Goal: Information Seeking & Learning: Learn about a topic

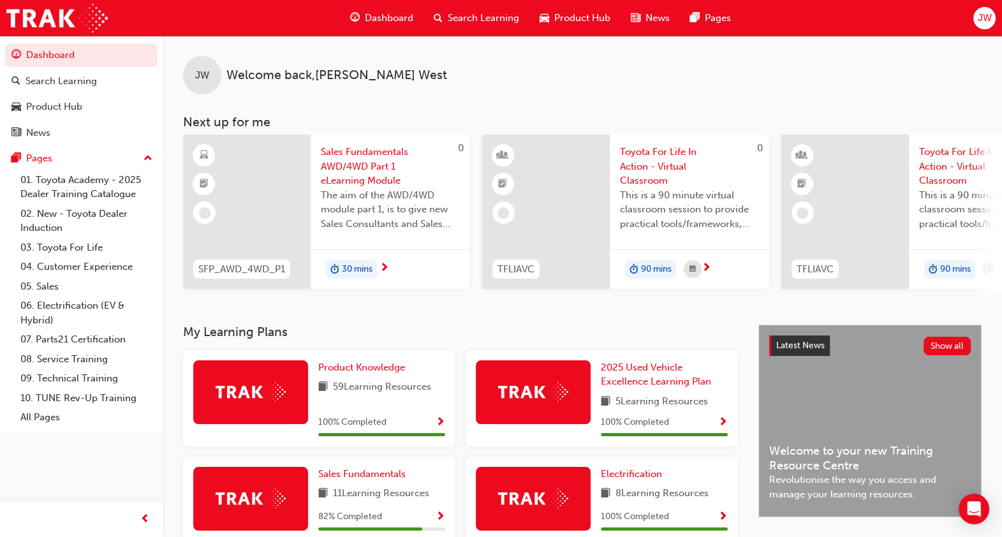
click at [350, 166] on span "Sales Fundamentals AWD/4WD Part 1 eLearning Module" at bounding box center [390, 166] width 139 height 43
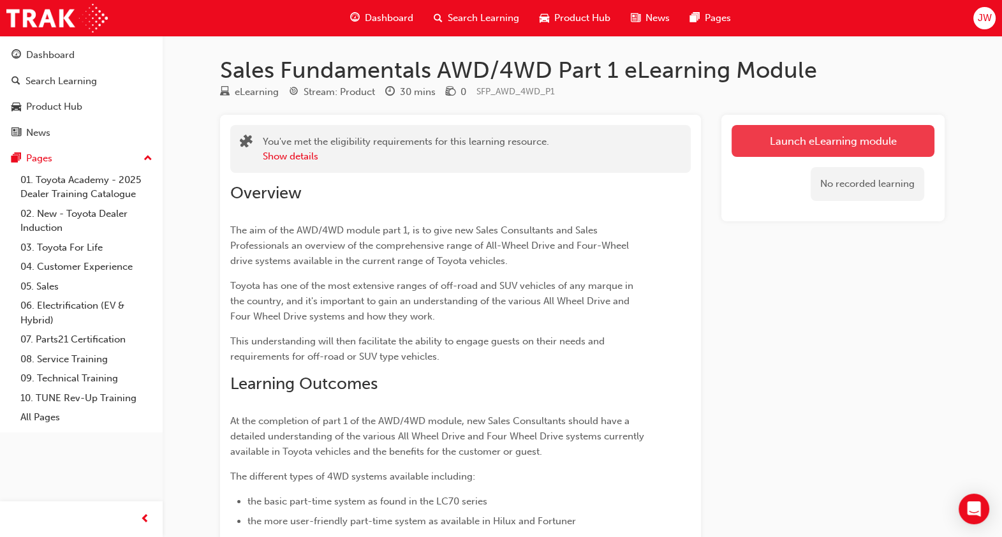
click at [817, 145] on link "Launch eLearning module" at bounding box center [833, 141] width 203 height 32
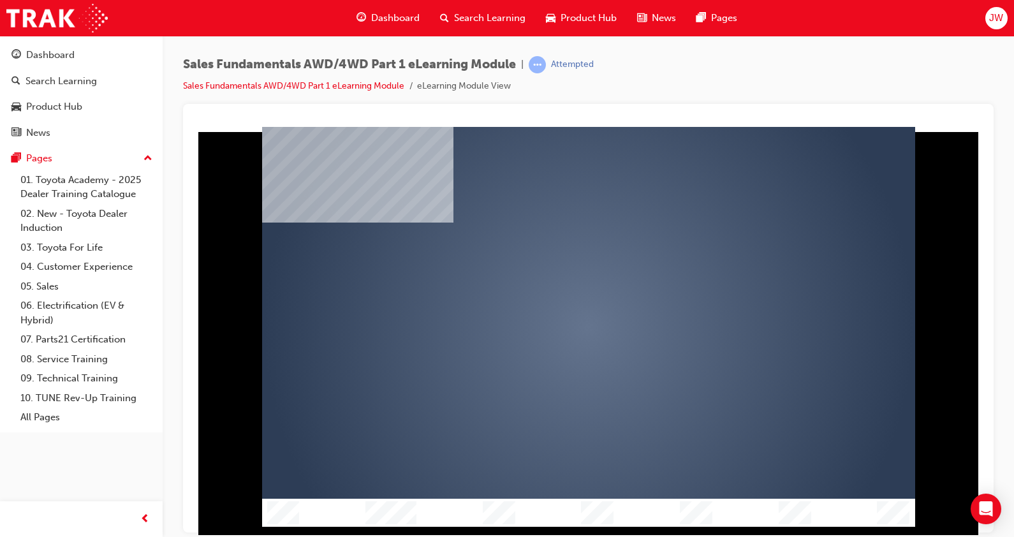
click at [552, 290] on div "play" at bounding box center [552, 290] width 0 height 0
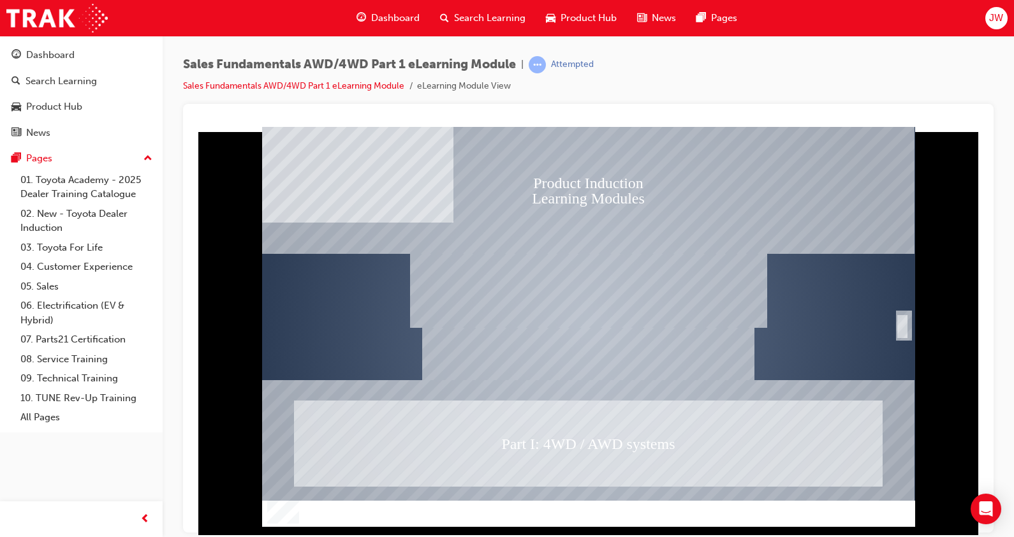
click at [903, 320] on div "SmartShape" at bounding box center [903, 326] width 13 height 26
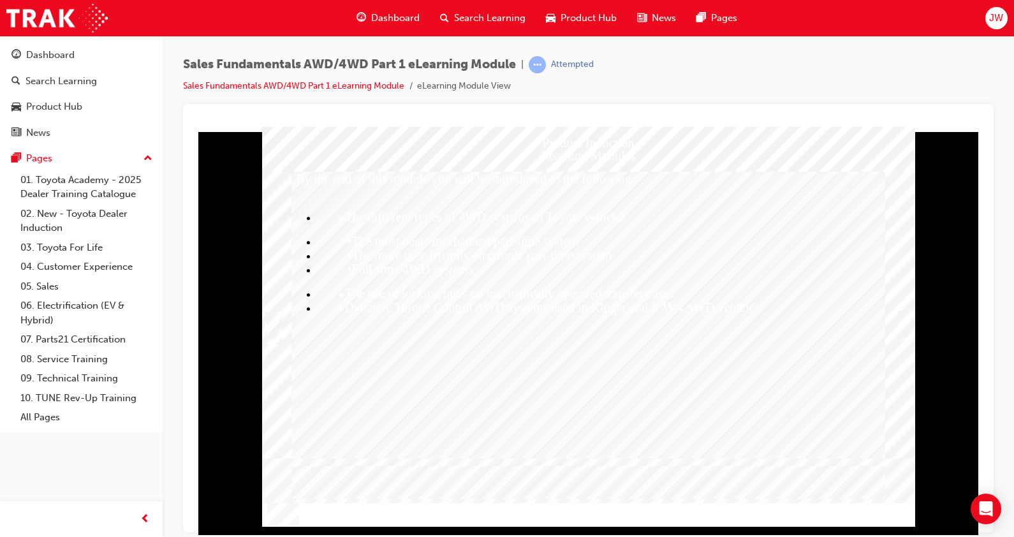
click at [900, 328] on div "Trigger this button to continue" at bounding box center [905, 326] width 13 height 26
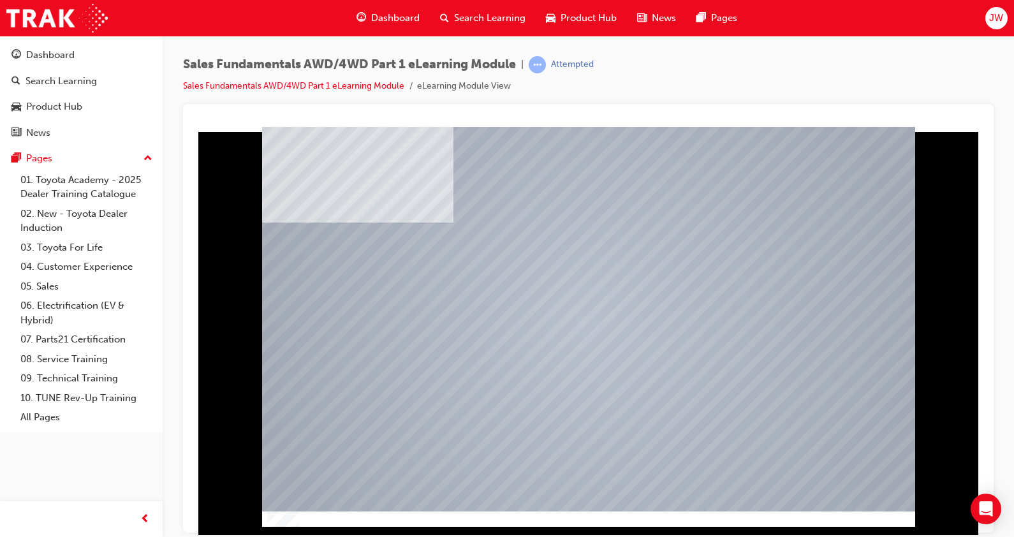
click at [265, 526] on img "Show table of contents" at bounding box center [267, 531] width 10 height 11
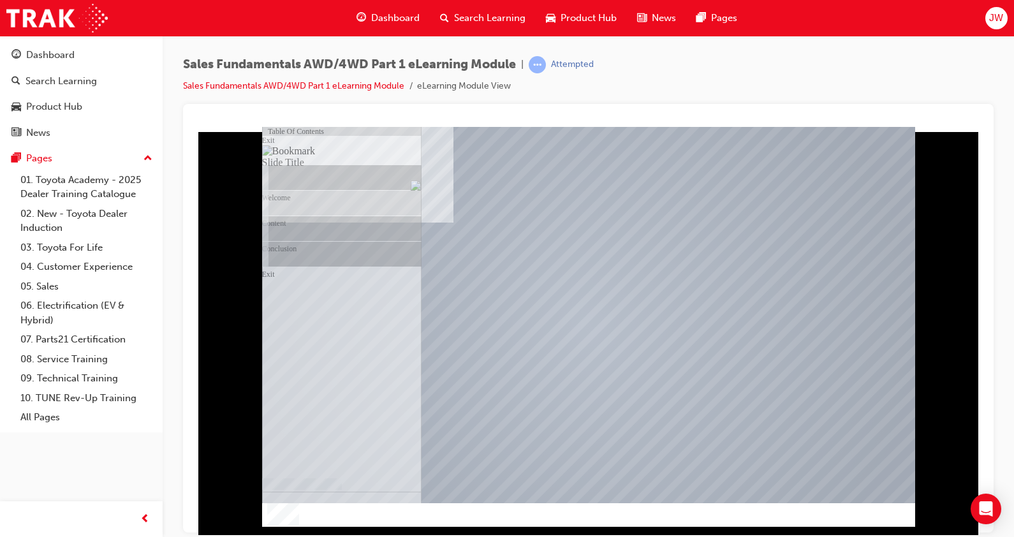
click at [283, 526] on img "Hide table of contents" at bounding box center [277, 531] width 10 height 11
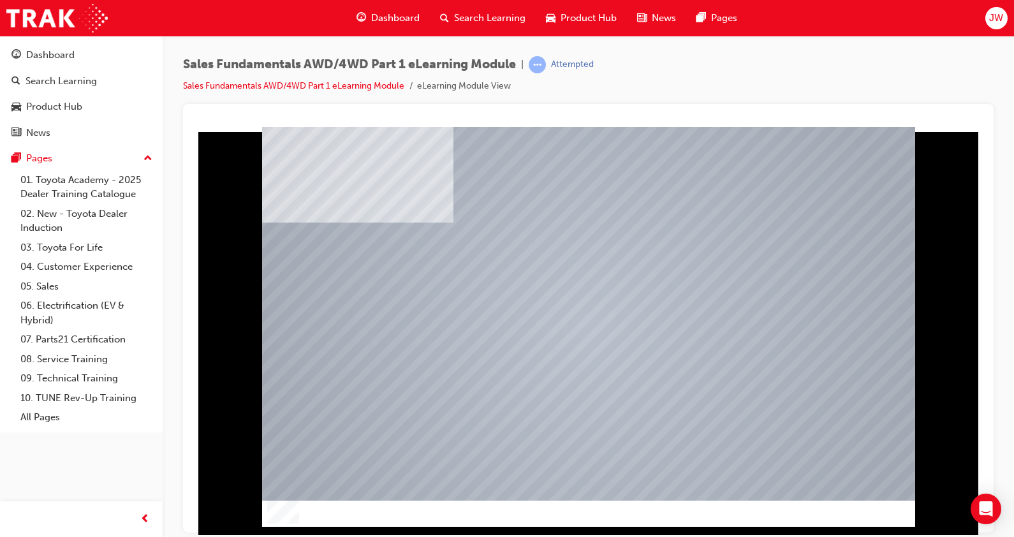
click at [268, 526] on img "Show table of contents" at bounding box center [267, 531] width 10 height 11
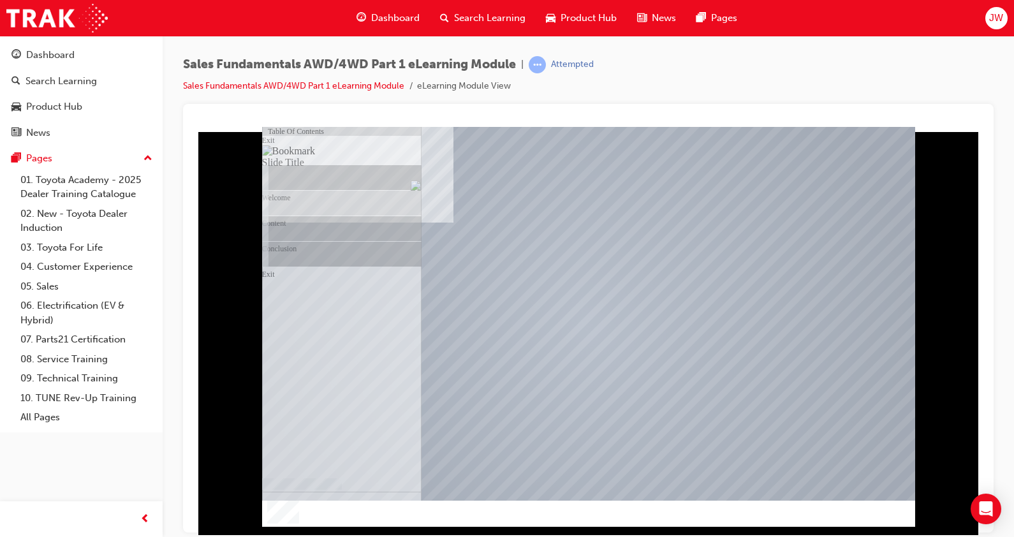
click at [268, 132] on div "Table Of Contents" at bounding box center [342, 130] width 160 height 9
click at [504, 189] on div at bounding box center [588, 316] width 653 height 367
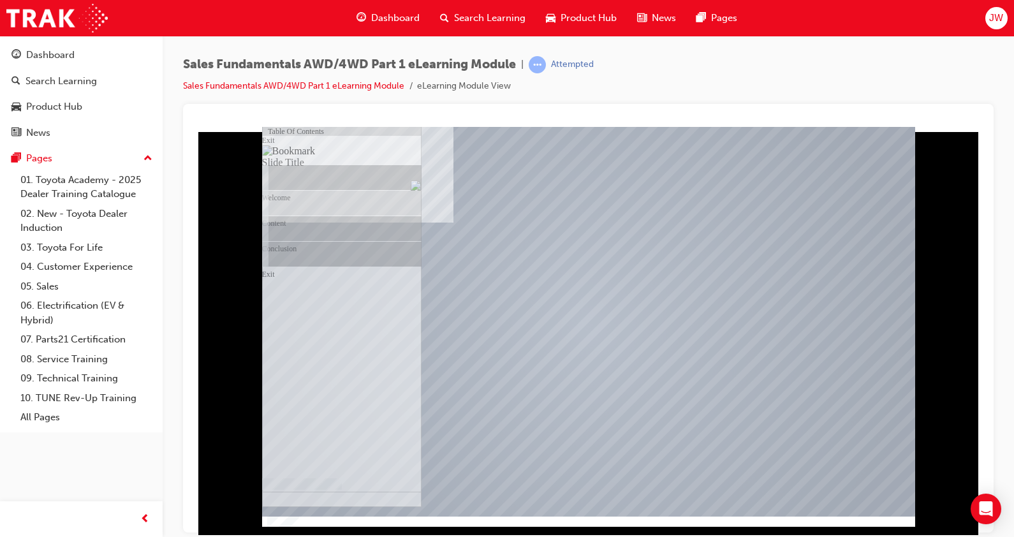
click at [283, 526] on img "Hide table of contents" at bounding box center [277, 531] width 10 height 11
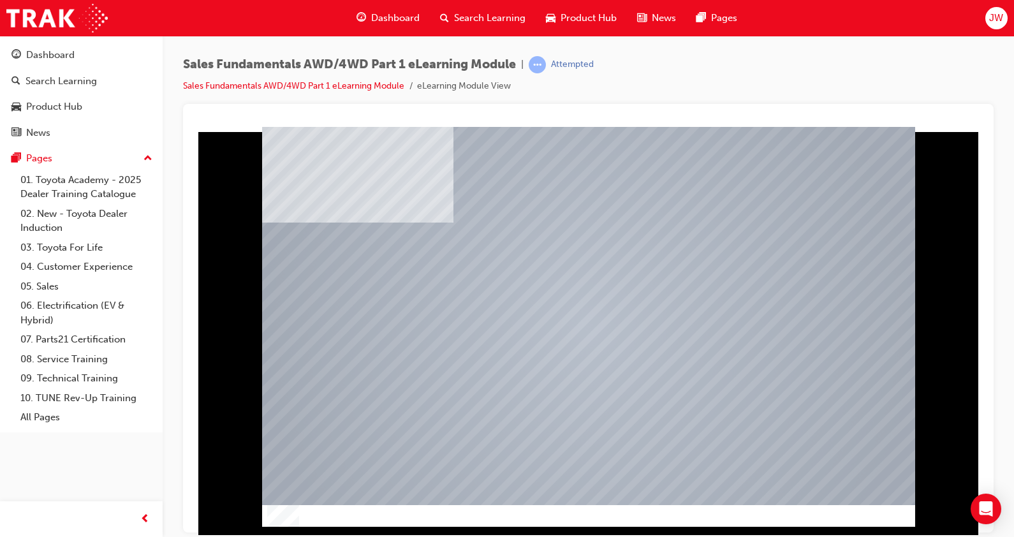
click at [267, 137] on div at bounding box center [588, 316] width 653 height 367
click at [265, 127] on iframe at bounding box center [588, 331] width 791 height 408
click at [265, 526] on img "Show table of contents" at bounding box center [267, 531] width 10 height 11
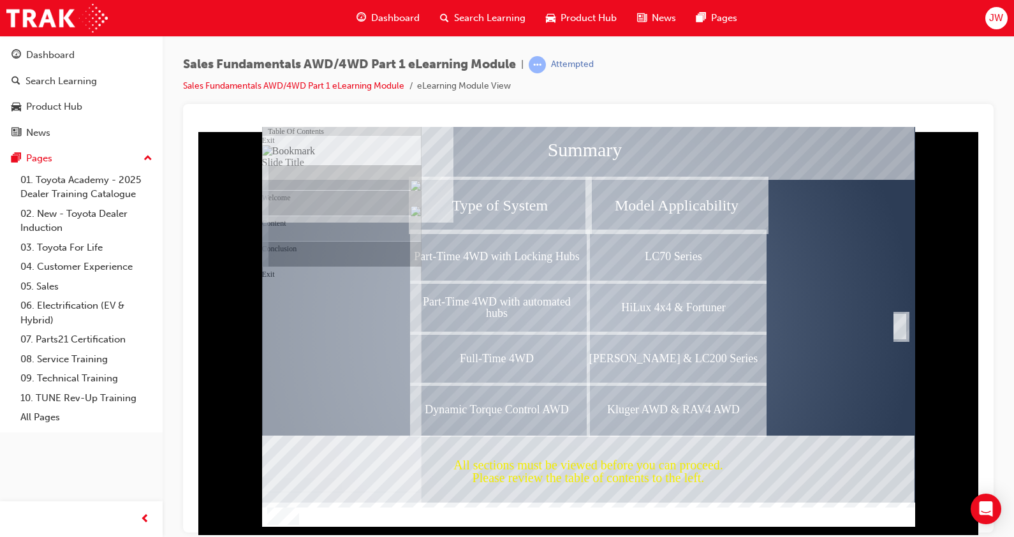
click at [542, 205] on div "Type of System" at bounding box center [500, 204] width 177 height 51
click at [526, 253] on div "Part-Time 4WD with Locking Hubs" at bounding box center [500, 255] width 177 height 51
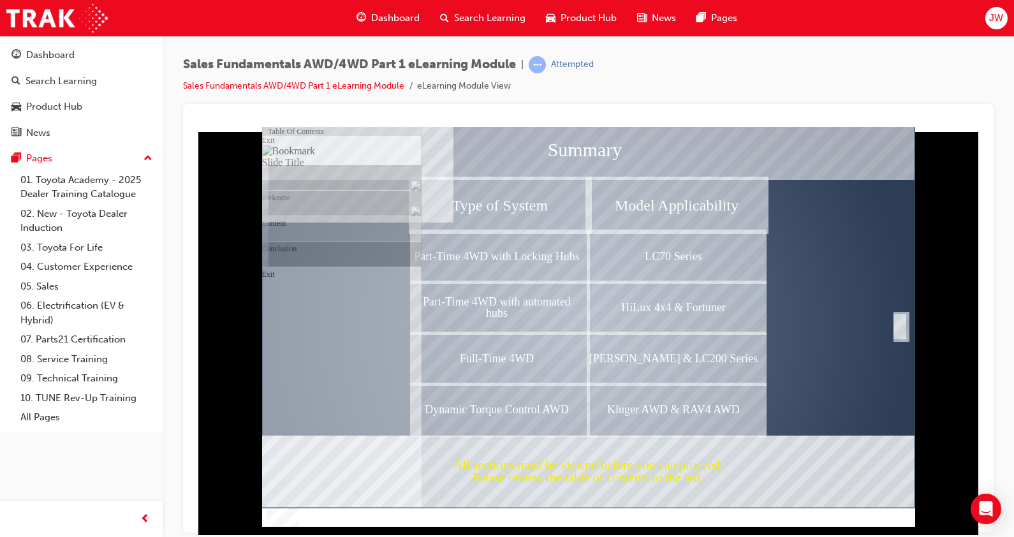
click at [607, 264] on div "LC70 Series" at bounding box center [677, 255] width 177 height 51
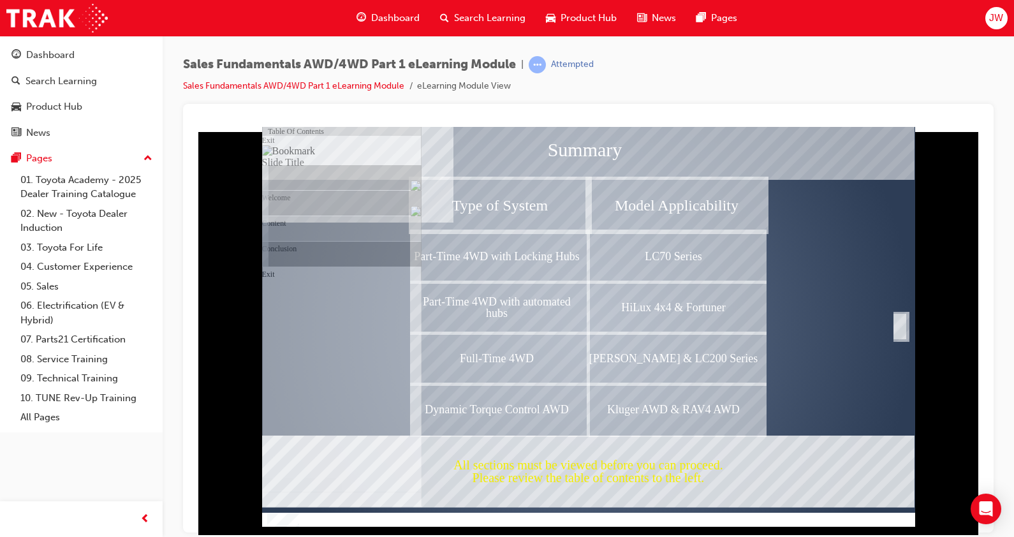
click at [531, 299] on div "Part-Time 4WD with automated hubs" at bounding box center [500, 306] width 177 height 51
click at [648, 326] on div "HiLux 4x4 & Fortuner" at bounding box center [677, 306] width 177 height 51
click at [549, 380] on div "Full-Time 4WD" at bounding box center [500, 357] width 177 height 51
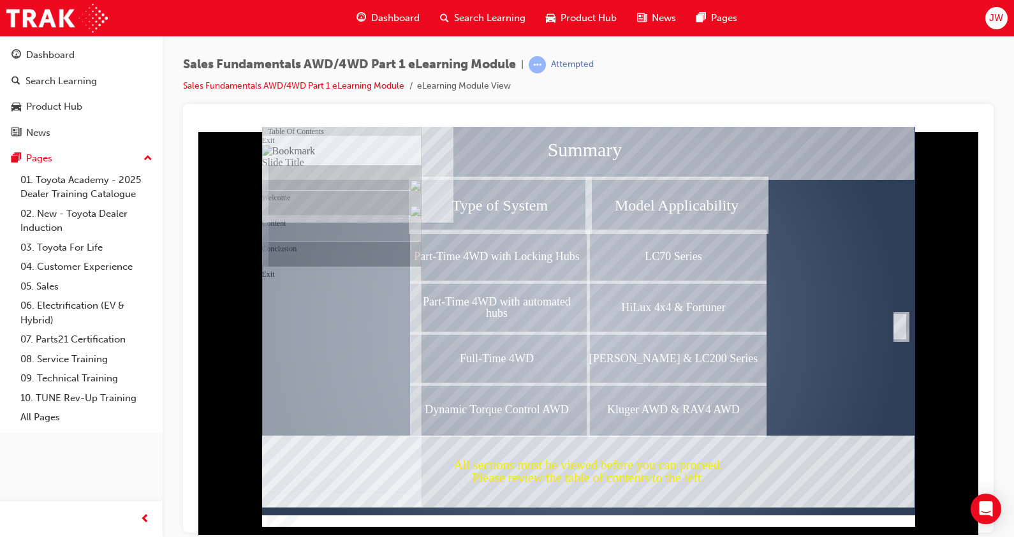
click at [645, 394] on div "Kluger AWD & RAV4 AWD" at bounding box center [677, 408] width 177 height 51
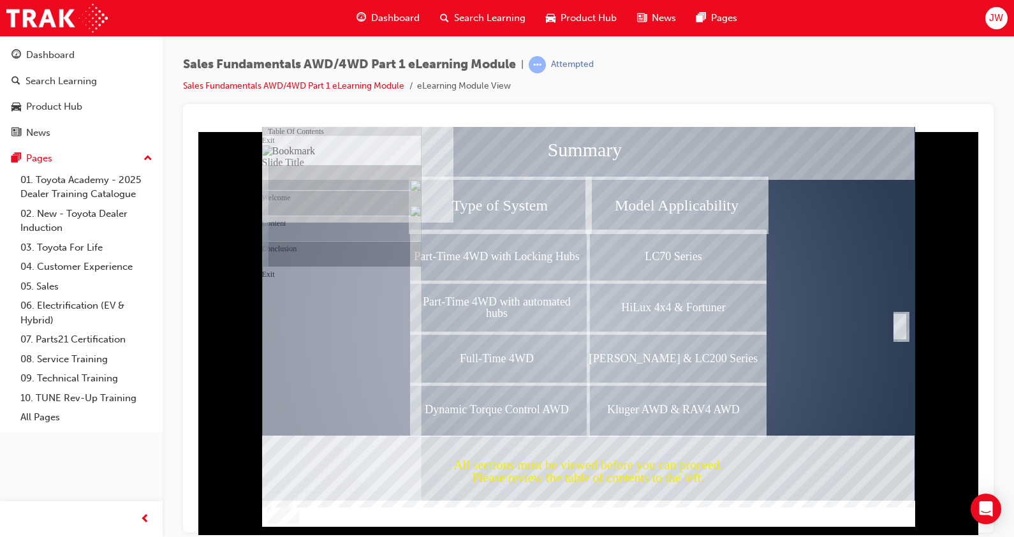
click at [561, 417] on div "Dynamic Torque Control AWD" at bounding box center [500, 408] width 177 height 51
click at [903, 331] on div "Completion" at bounding box center [900, 326] width 13 height 26
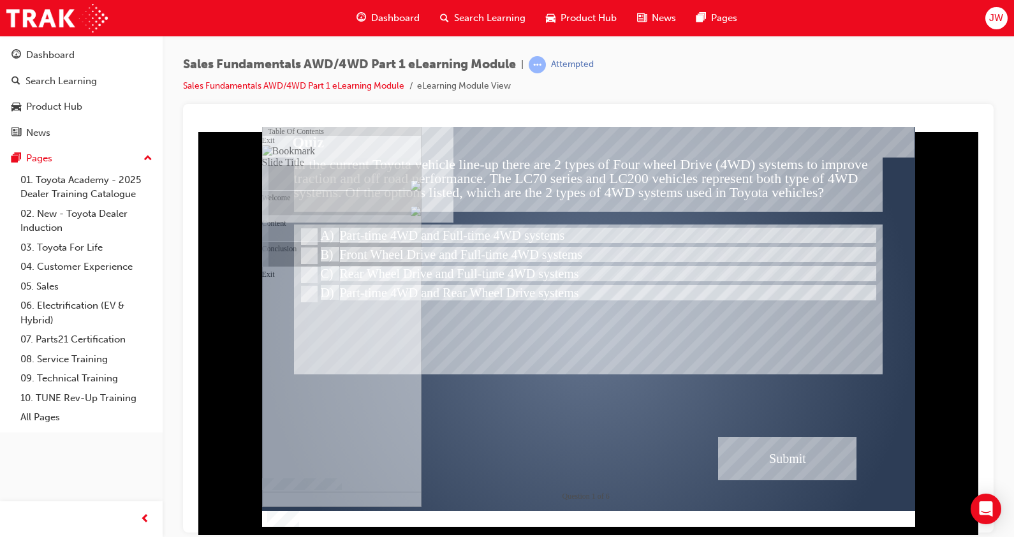
click at [283, 526] on img "Hide table of contents" at bounding box center [277, 531] width 10 height 11
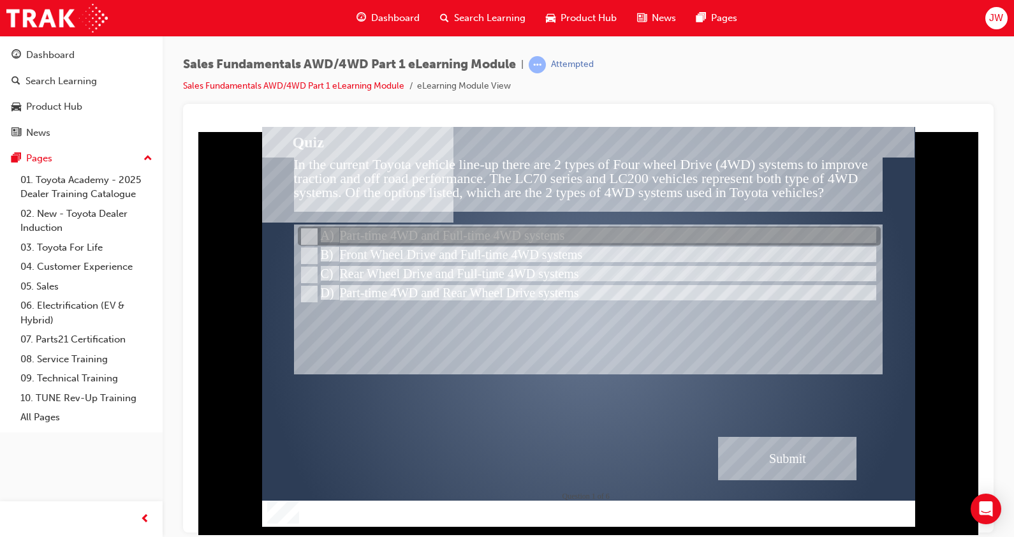
click at [378, 232] on div at bounding box center [589, 236] width 583 height 19
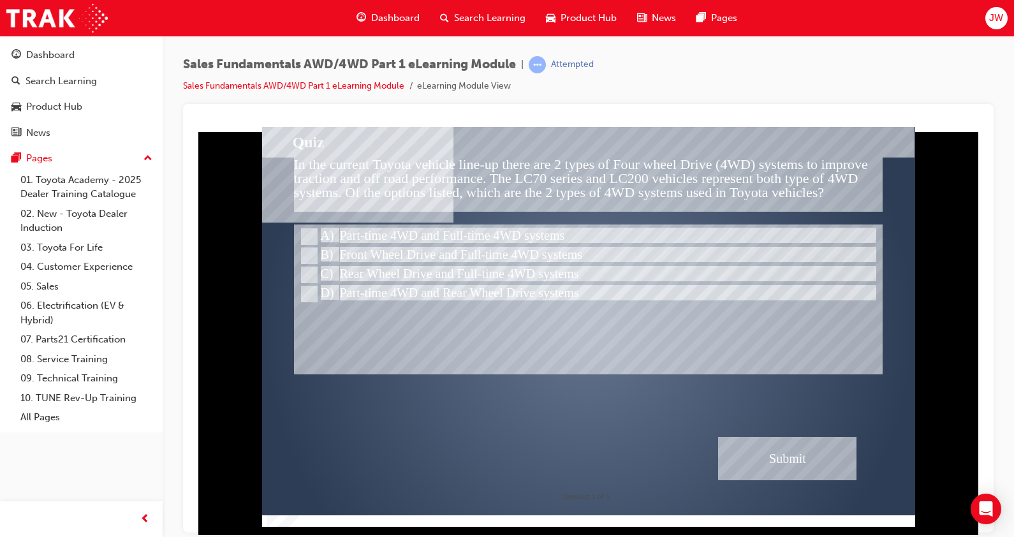
click at [397, 222] on div at bounding box center [588, 317] width 653 height 374
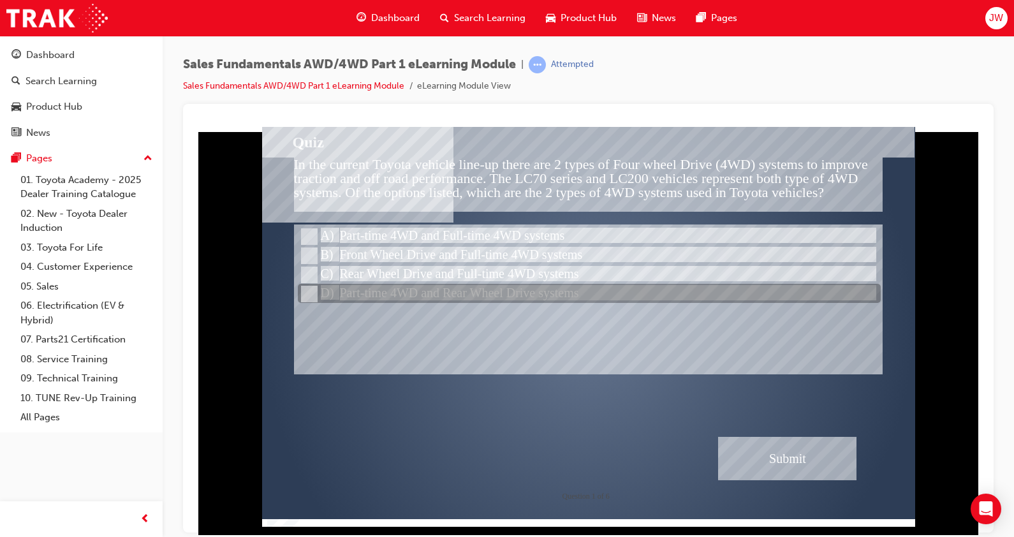
click at [351, 290] on div at bounding box center [589, 294] width 583 height 19
radio input "false"
radio input "true"
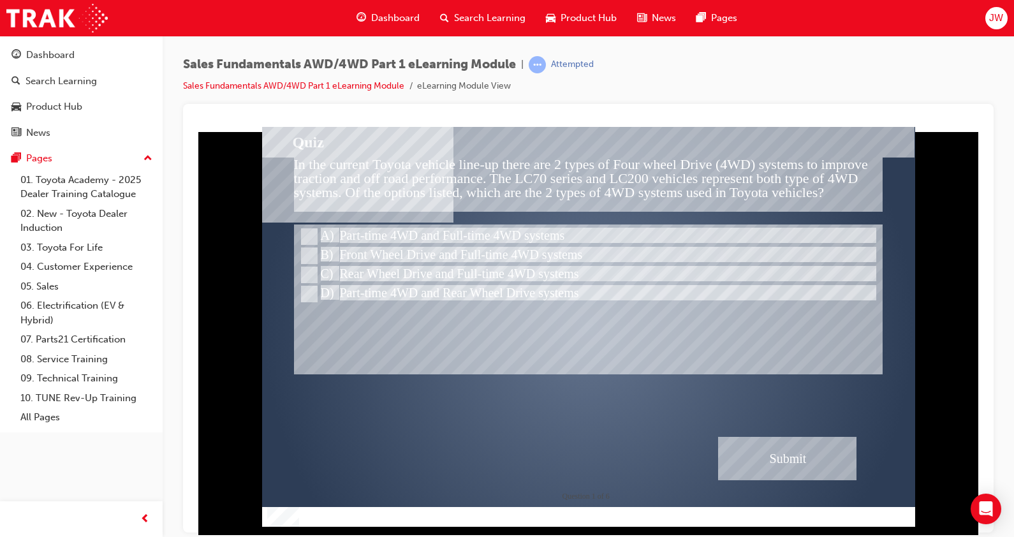
click at [795, 475] on div "Submit" at bounding box center [787, 457] width 139 height 43
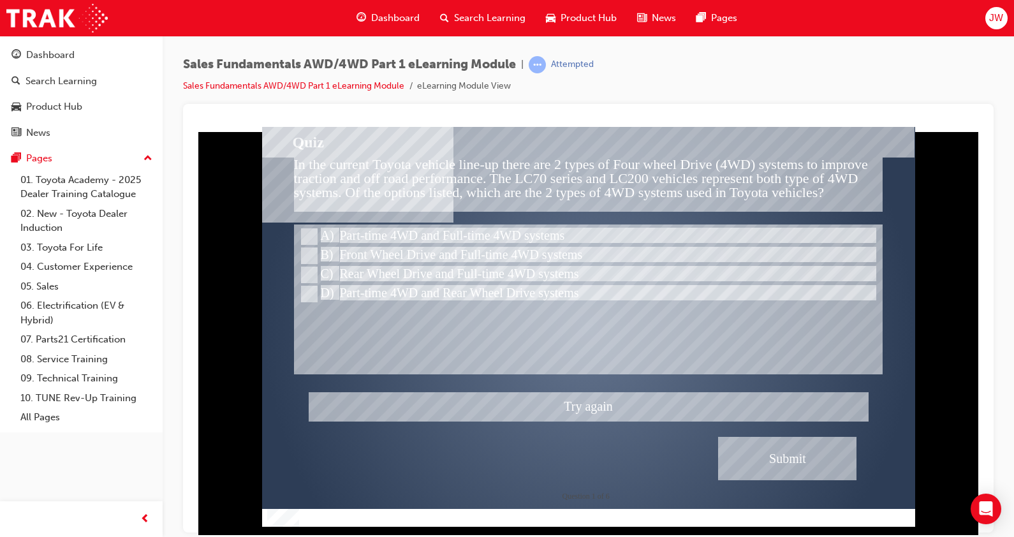
click at [598, 401] on div at bounding box center [588, 326] width 653 height 400
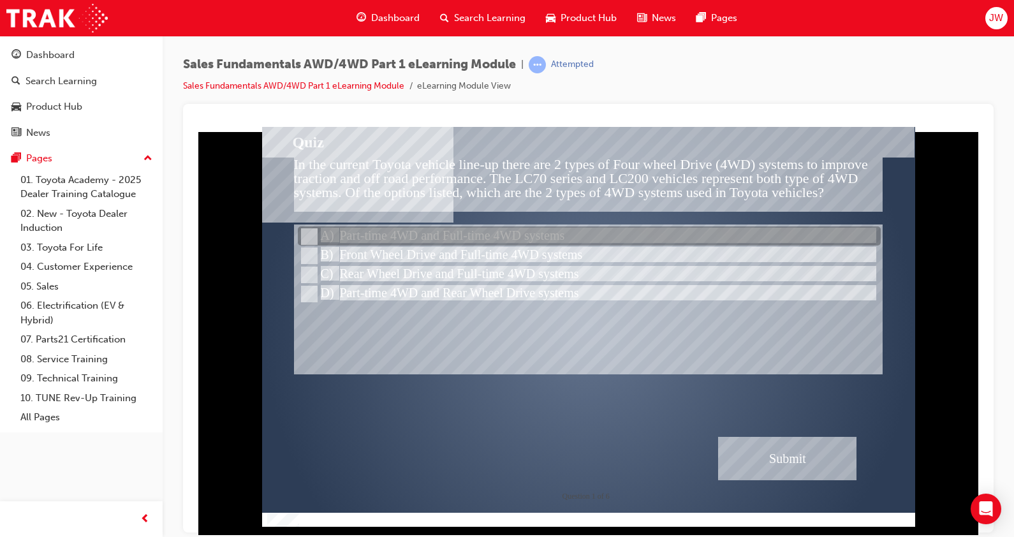
click at [395, 231] on div at bounding box center [589, 236] width 583 height 19
radio input "true"
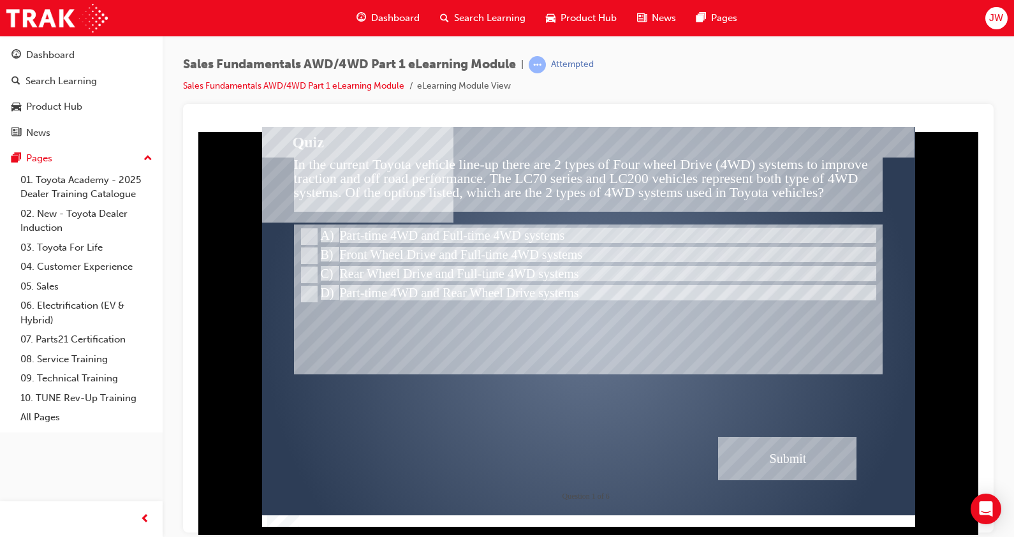
click at [775, 450] on div "Submit" at bounding box center [787, 457] width 139 height 43
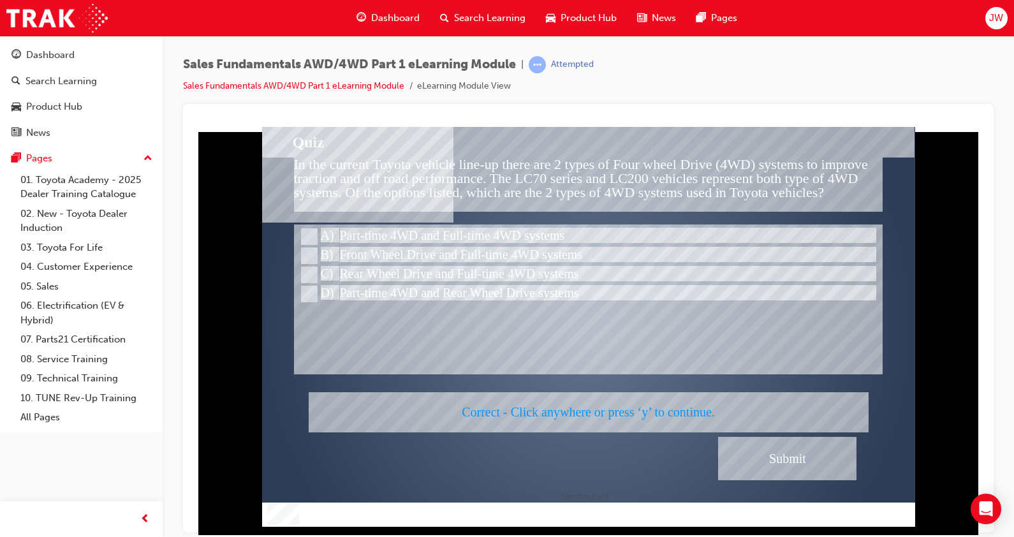
click at [651, 420] on div at bounding box center [588, 326] width 653 height 400
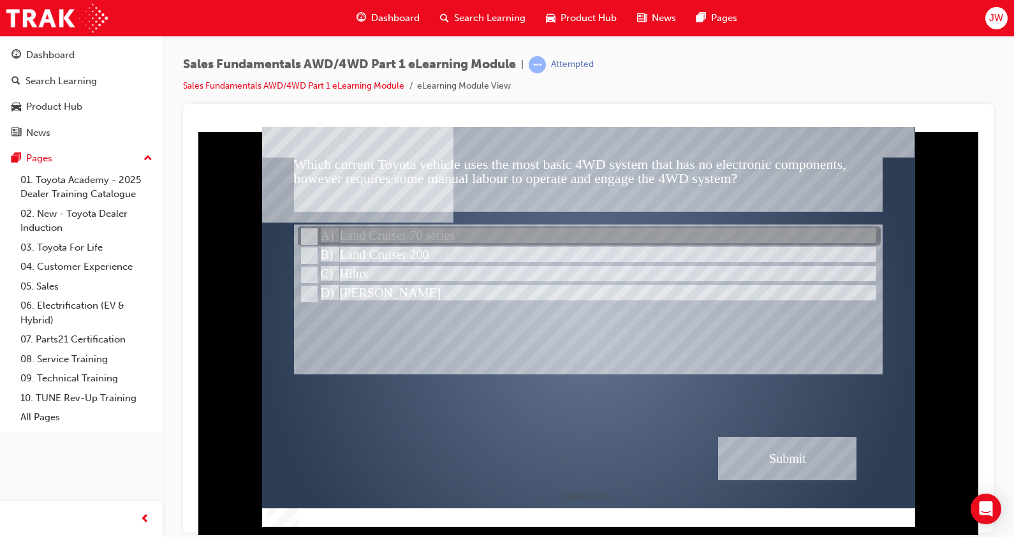
click at [370, 235] on div at bounding box center [589, 236] width 583 height 19
radio input "true"
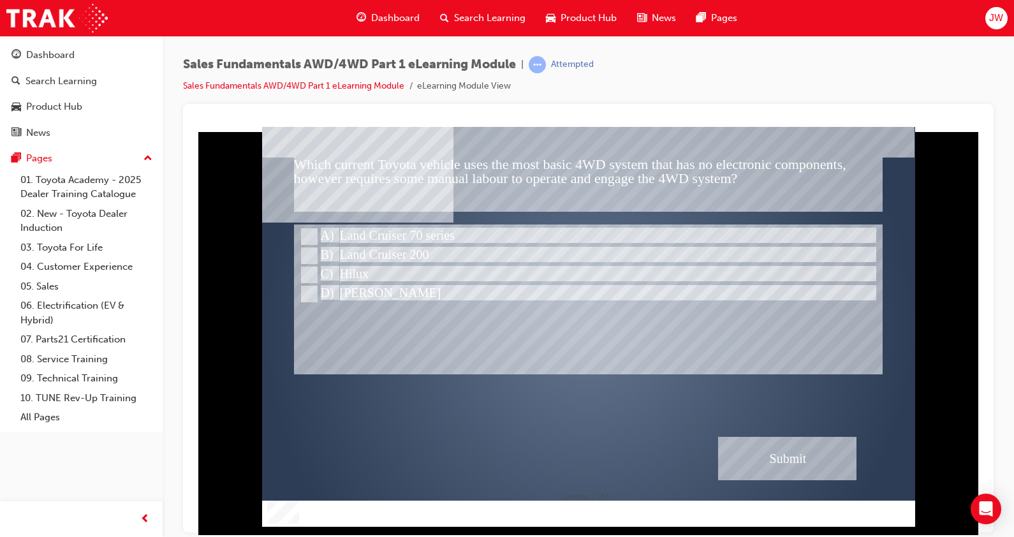
click at [776, 461] on div "Submit" at bounding box center [787, 457] width 139 height 43
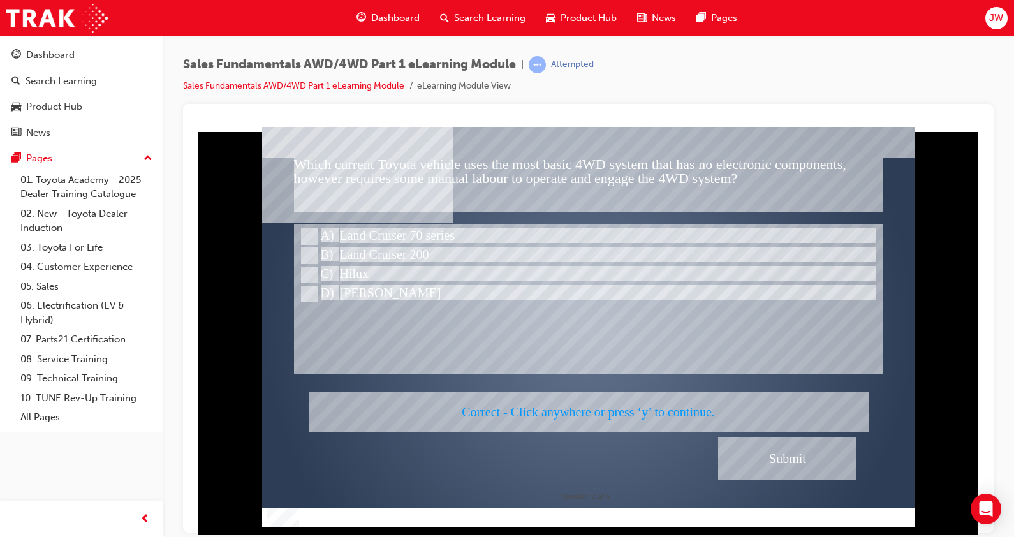
click at [568, 405] on div at bounding box center [588, 326] width 653 height 400
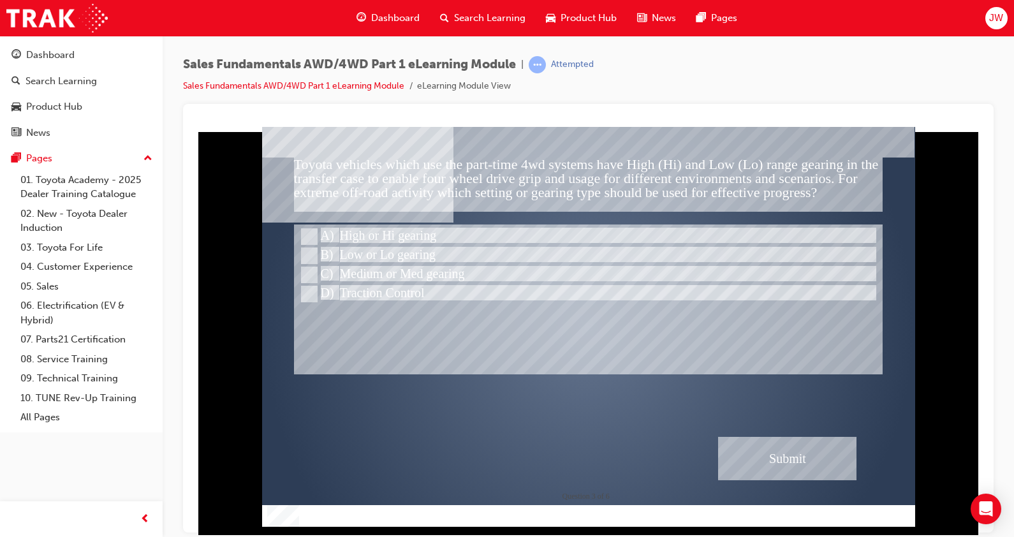
drag, startPoint x: 319, startPoint y: 164, endPoint x: 477, endPoint y: 174, distance: 158.6
click at [477, 174] on div "Toyota vehicles which use the part-time 4wd systems have High (Hi) and Low (Lo)…" at bounding box center [589, 184] width 590 height 54
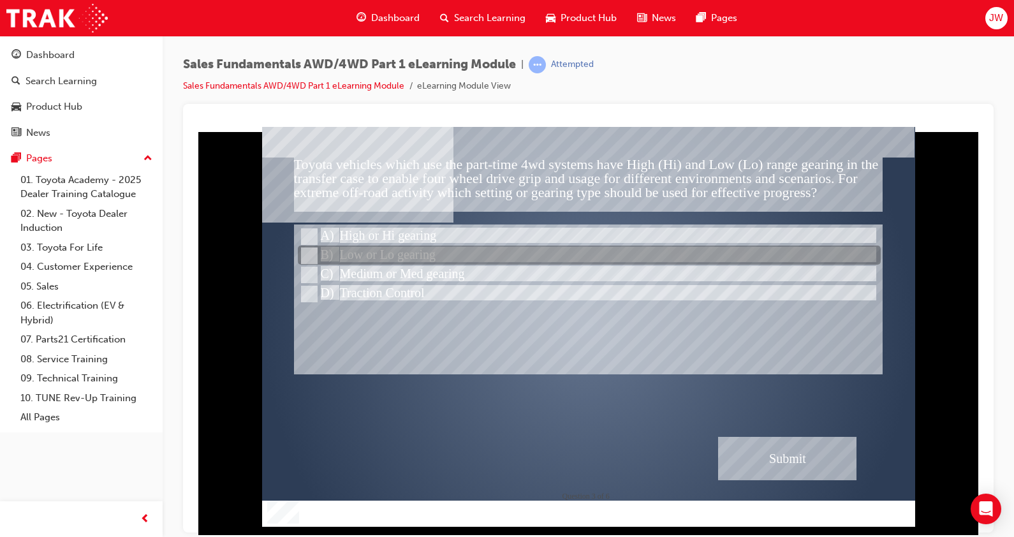
click at [402, 255] on div at bounding box center [589, 255] width 583 height 19
radio input "true"
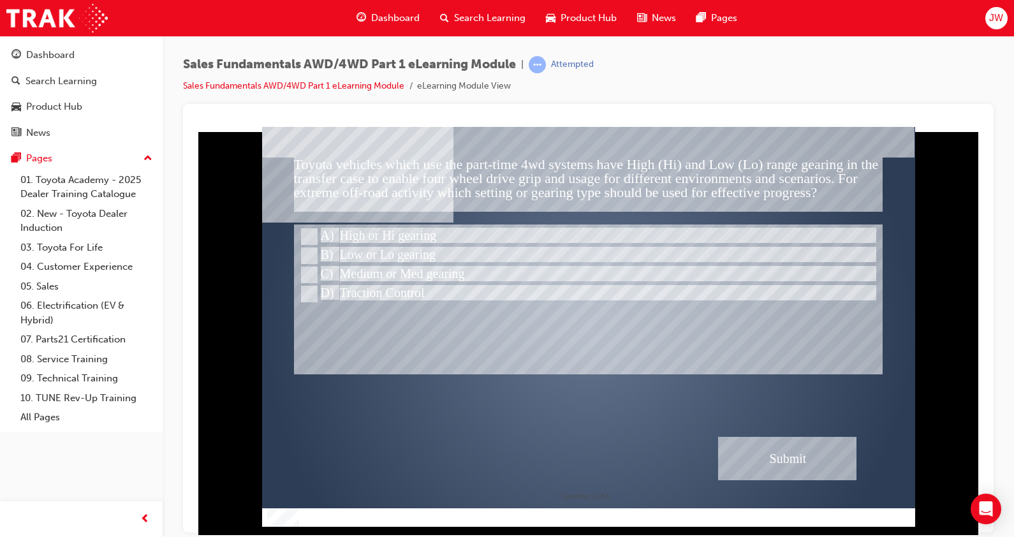
click at [759, 449] on div "Submit" at bounding box center [787, 457] width 139 height 43
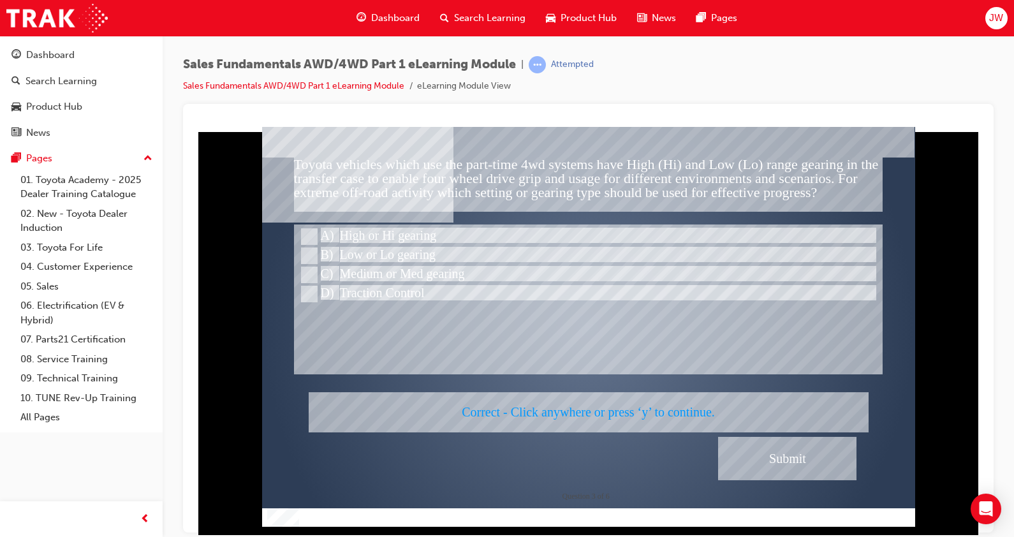
click at [628, 393] on div at bounding box center [588, 326] width 653 height 400
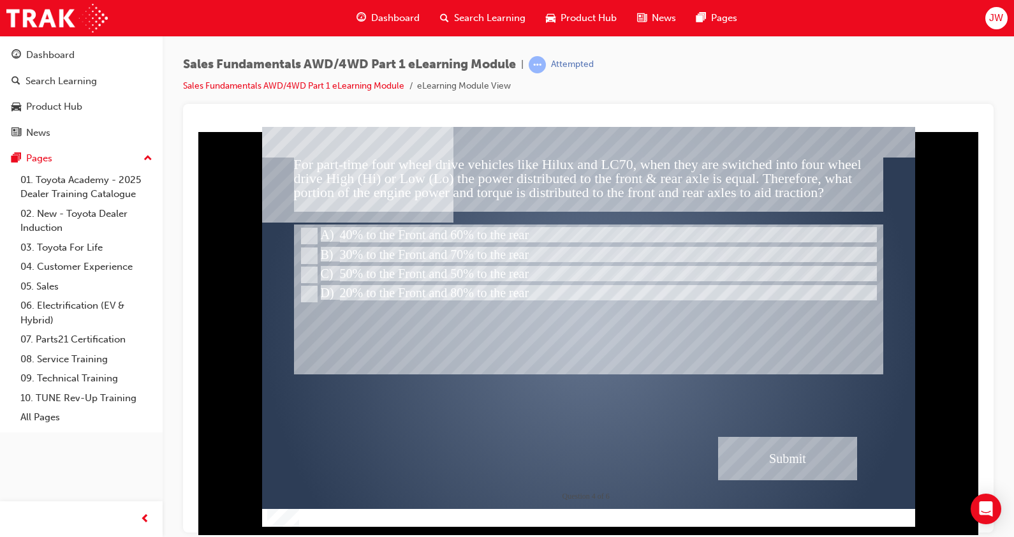
drag, startPoint x: 415, startPoint y: 181, endPoint x: 511, endPoint y: 193, distance: 97.1
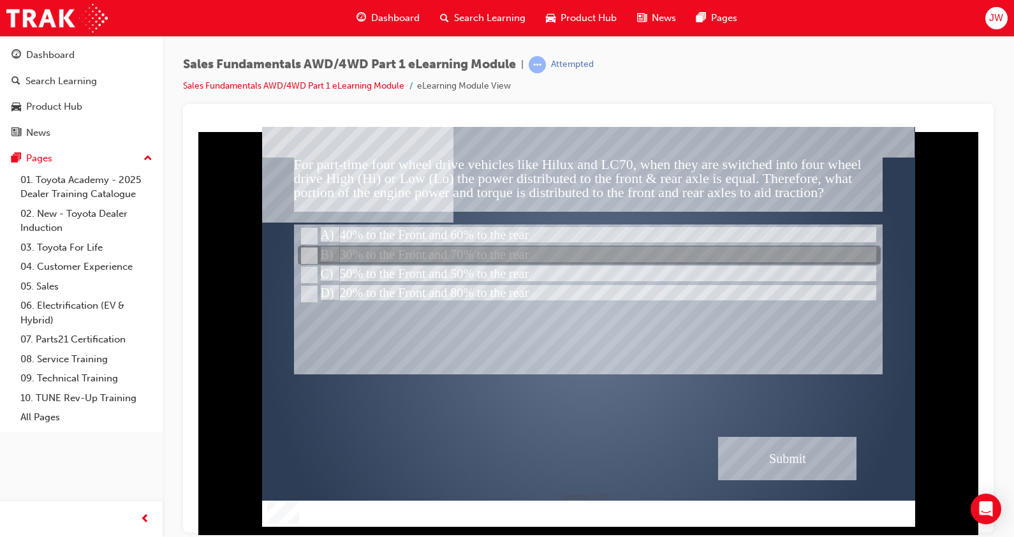
click at [416, 263] on div at bounding box center [589, 255] width 583 height 19
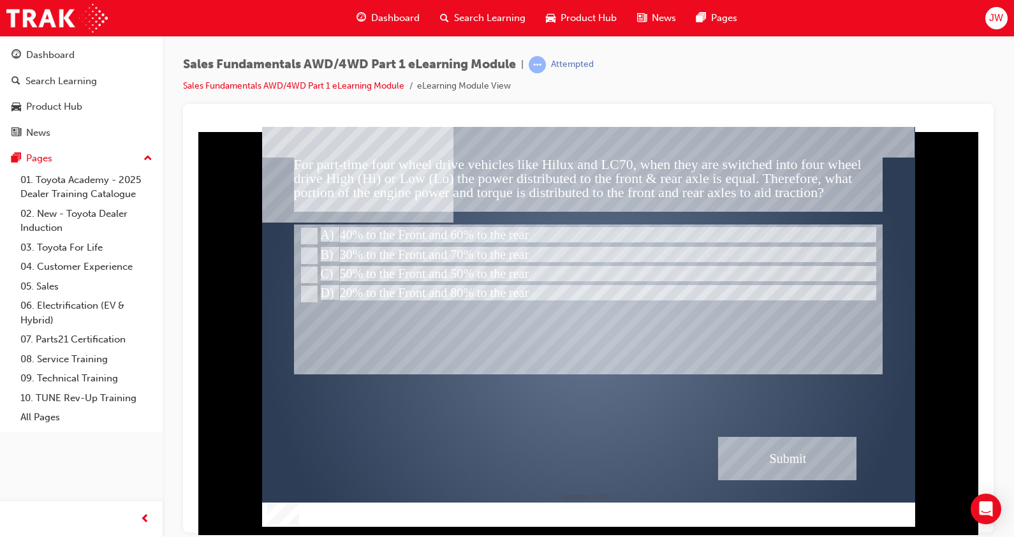
click at [776, 463] on div "Submit" at bounding box center [787, 457] width 139 height 43
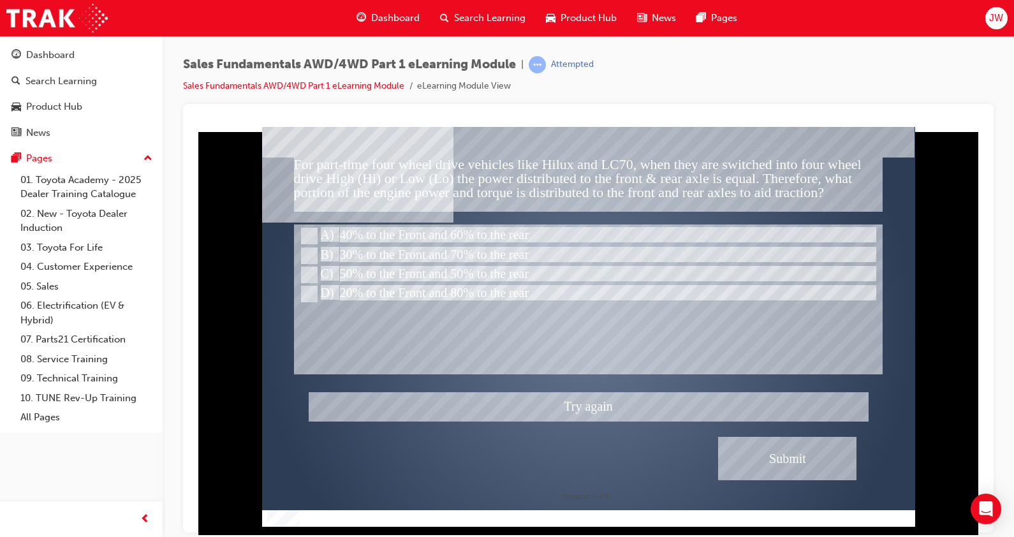
click at [609, 412] on div at bounding box center [588, 326] width 653 height 400
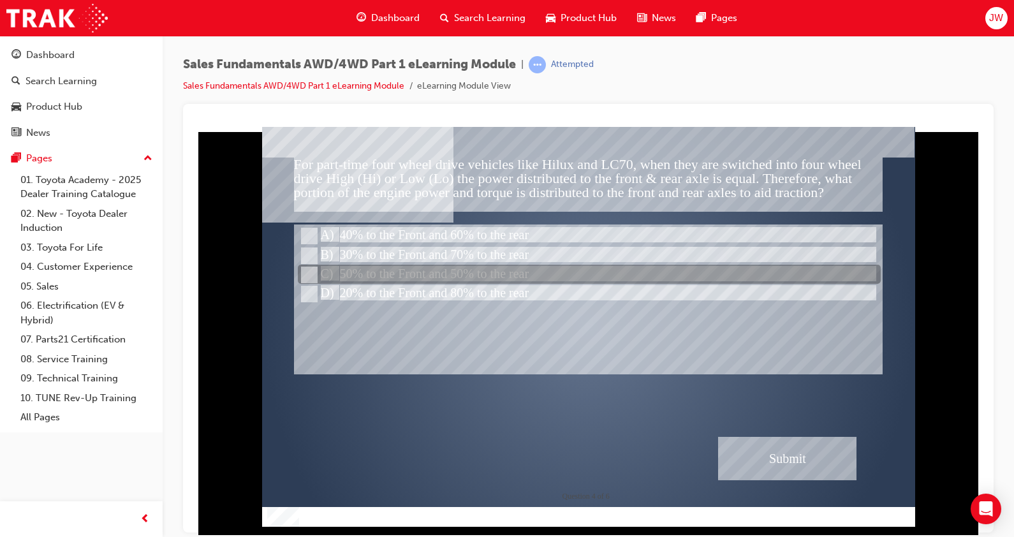
click at [459, 281] on div at bounding box center [589, 274] width 583 height 19
radio input "false"
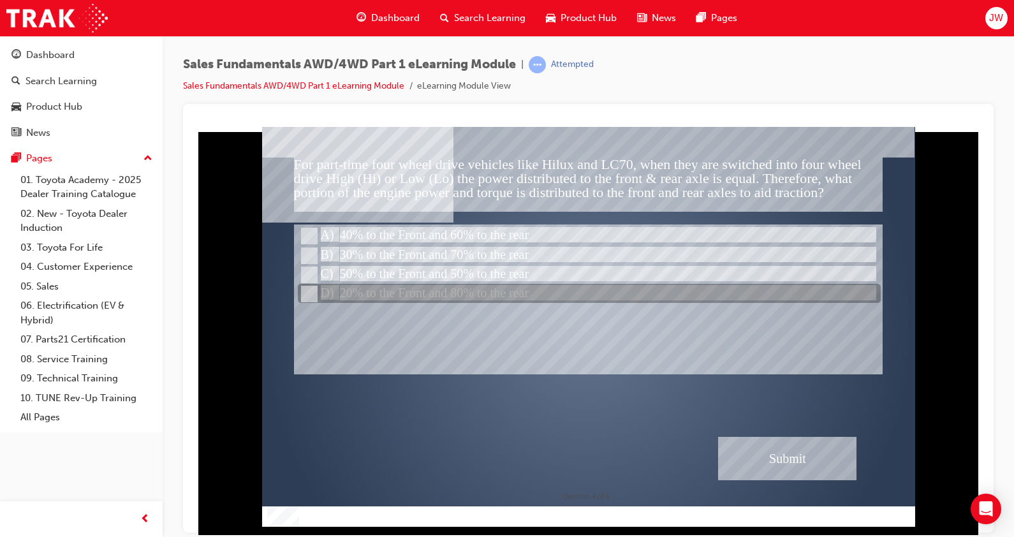
click at [442, 294] on div at bounding box center [589, 294] width 583 height 19
radio input "false"
radio input "true"
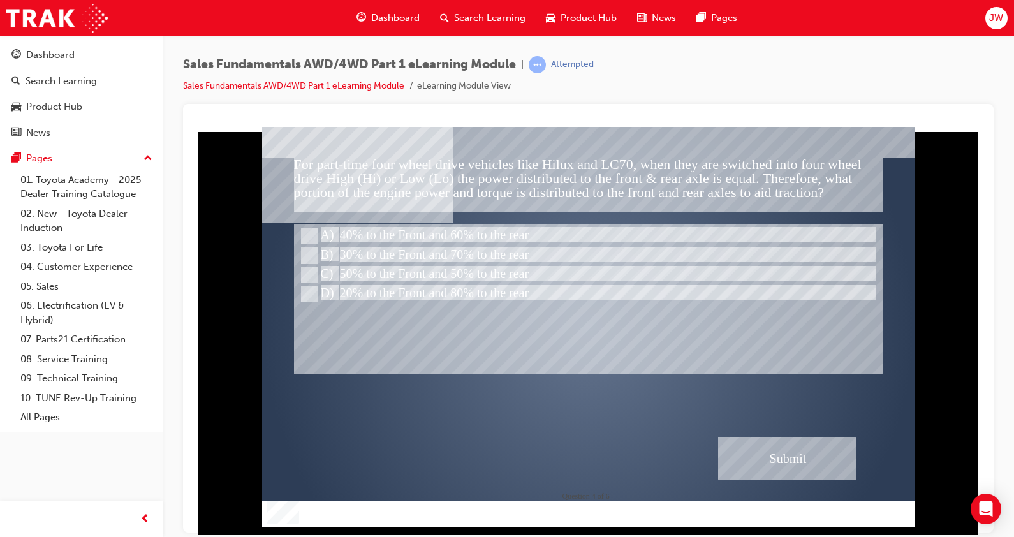
click at [725, 442] on div "Submit" at bounding box center [787, 457] width 139 height 43
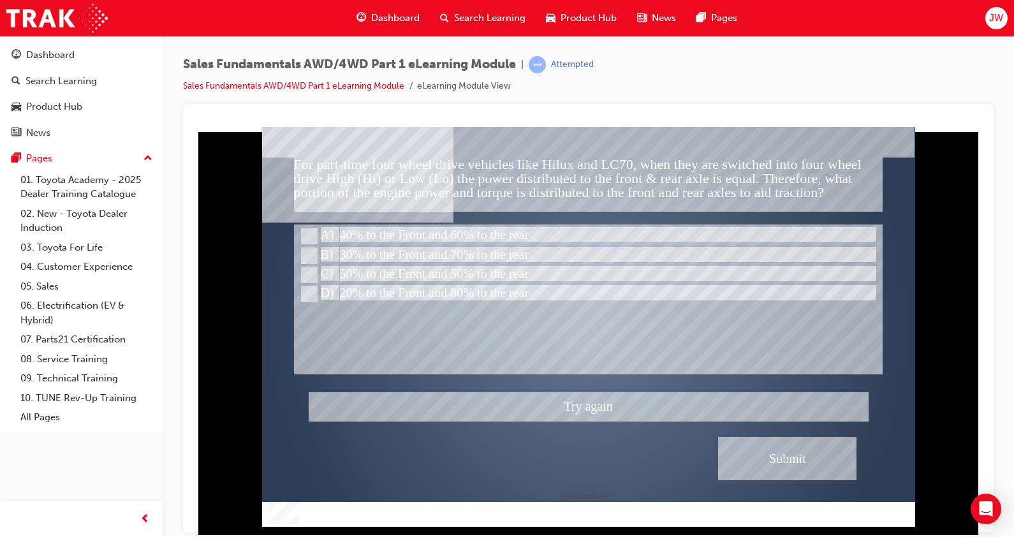
click at [609, 394] on div at bounding box center [588, 326] width 653 height 400
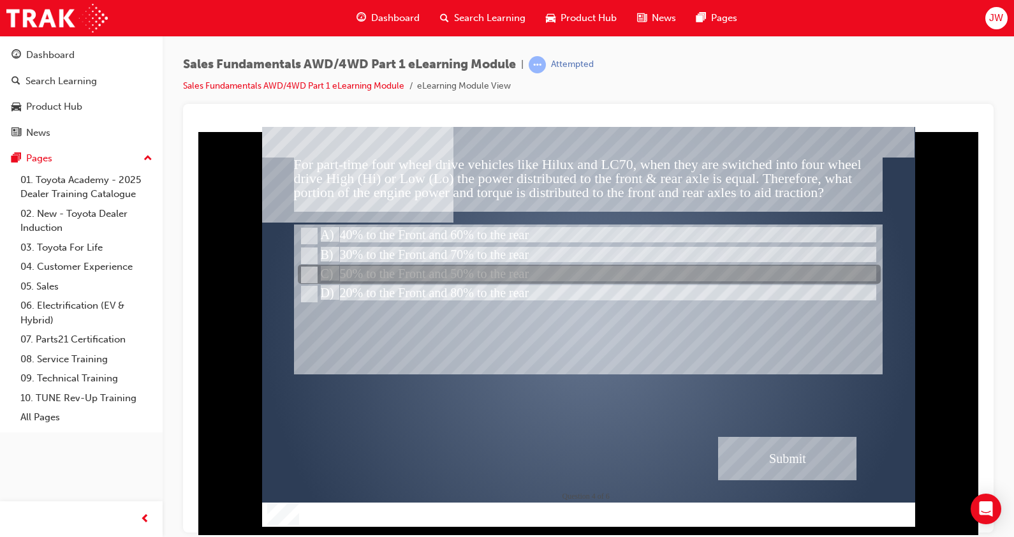
click at [449, 276] on div at bounding box center [589, 274] width 583 height 19
radio input "true"
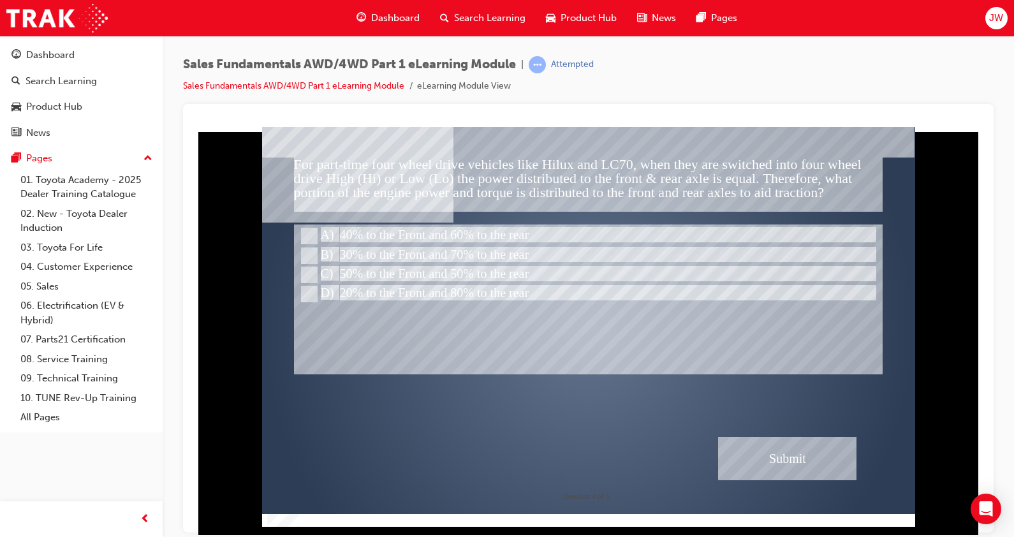
click at [440, 224] on div at bounding box center [589, 299] width 590 height 150
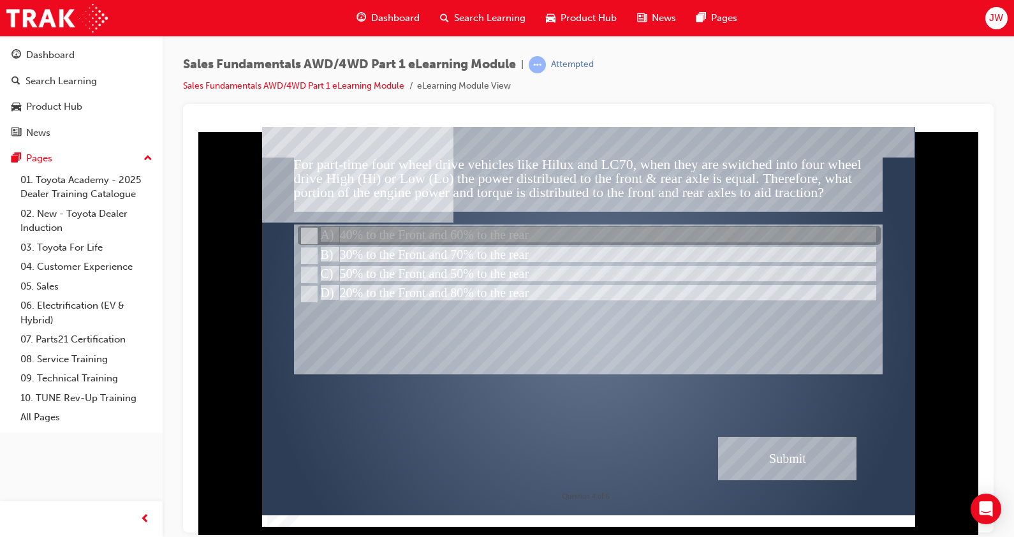
click at [437, 232] on div at bounding box center [589, 236] width 583 height 19
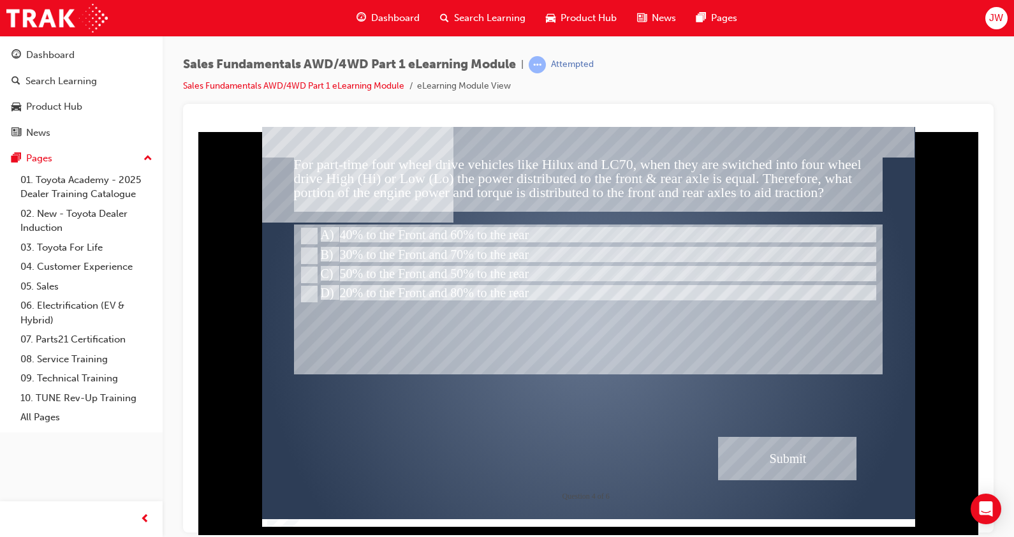
click at [748, 448] on div "Submit" at bounding box center [787, 457] width 139 height 43
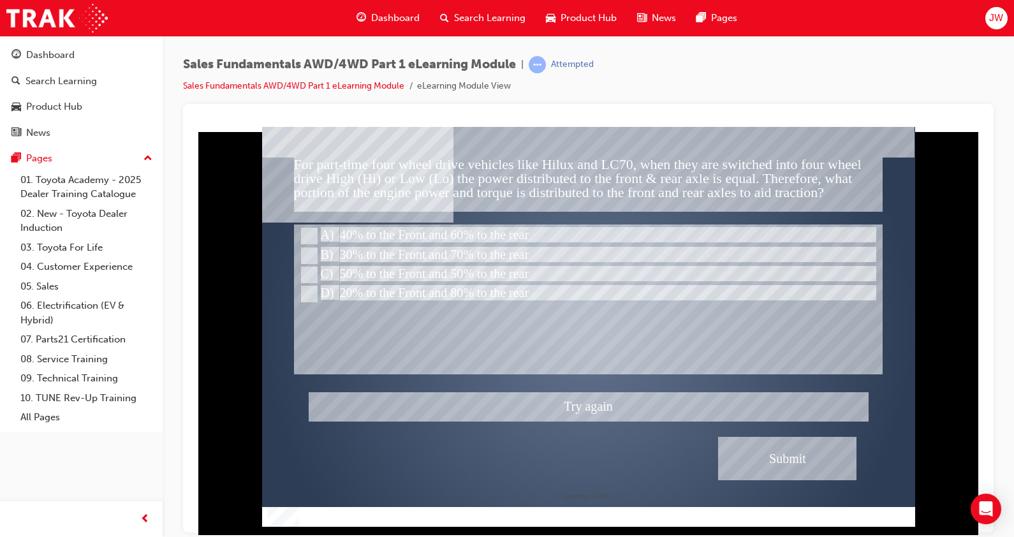
click at [616, 399] on div at bounding box center [588, 326] width 653 height 400
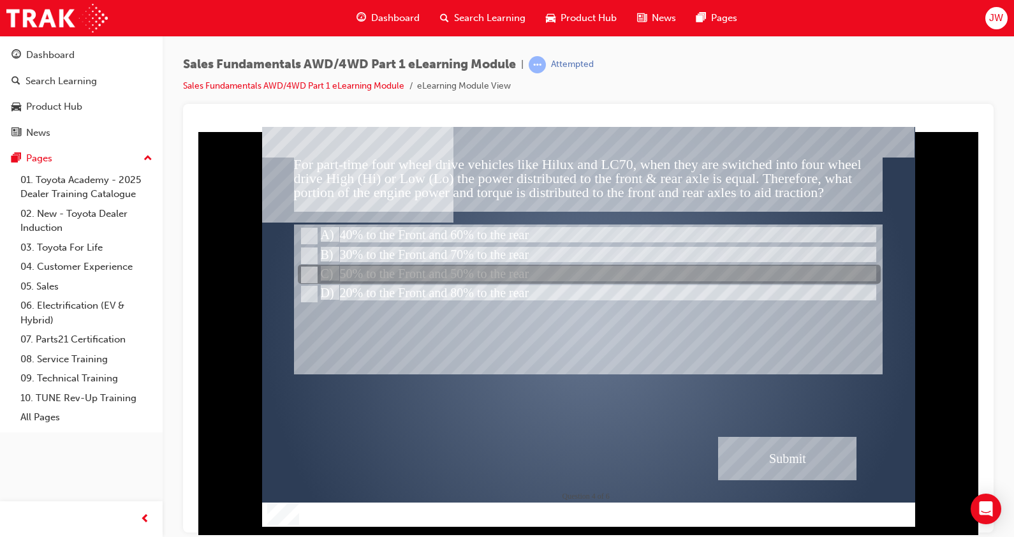
click at [471, 275] on div at bounding box center [589, 274] width 583 height 19
radio input "false"
radio input "true"
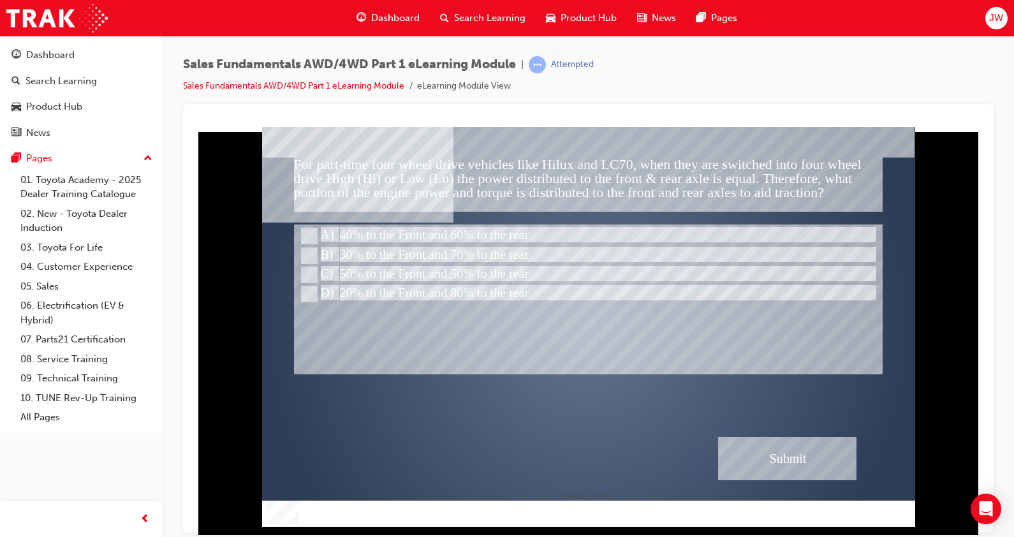
click at [747, 443] on div "Submit" at bounding box center [787, 457] width 139 height 43
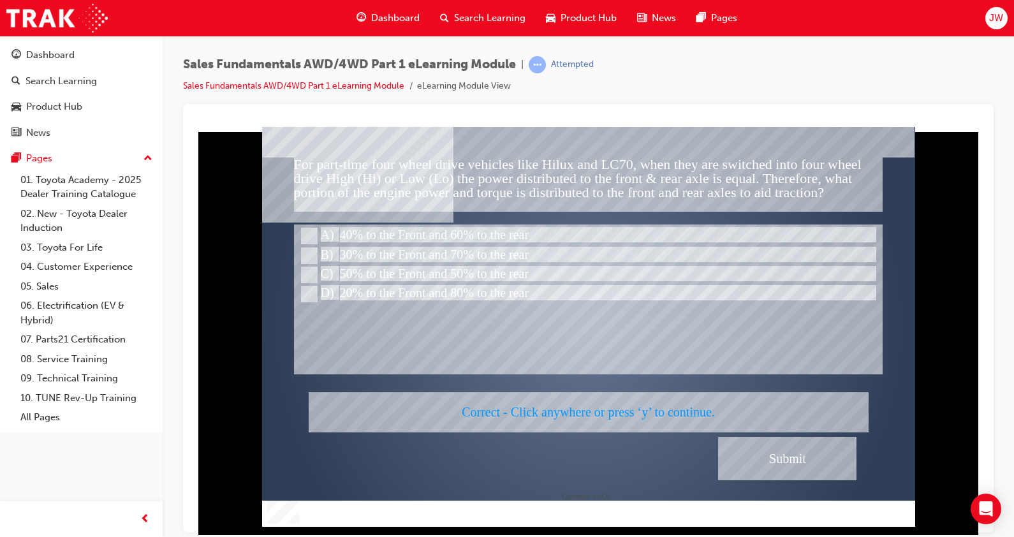
click at [617, 408] on div at bounding box center [588, 326] width 653 height 400
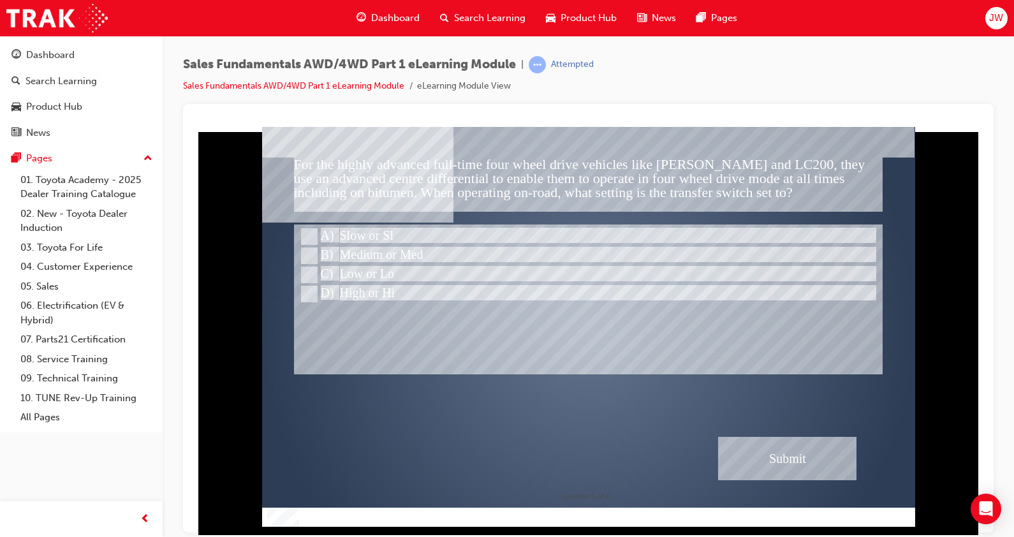
click at [543, 190] on div "For the highly advanced full-time four wheel drive vehicles like Prado and LC20…" at bounding box center [589, 184] width 590 height 54
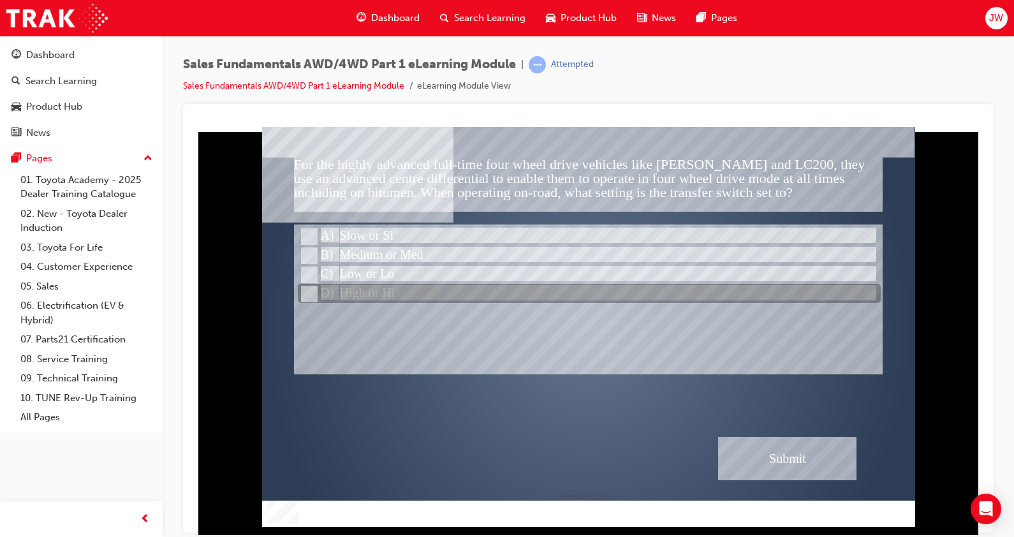
click at [379, 298] on div at bounding box center [589, 294] width 583 height 19
radio input "true"
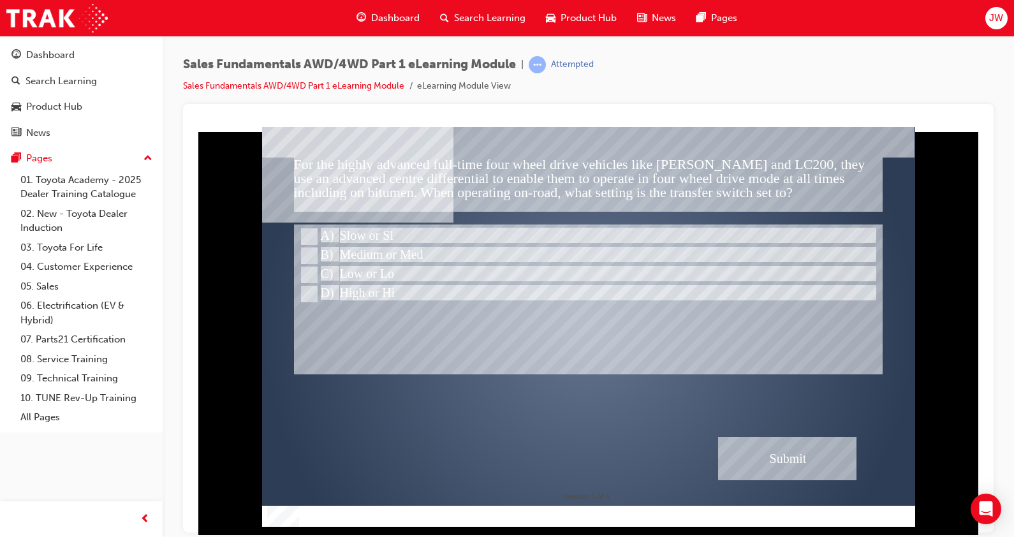
click at [787, 452] on div "Submit" at bounding box center [787, 457] width 139 height 43
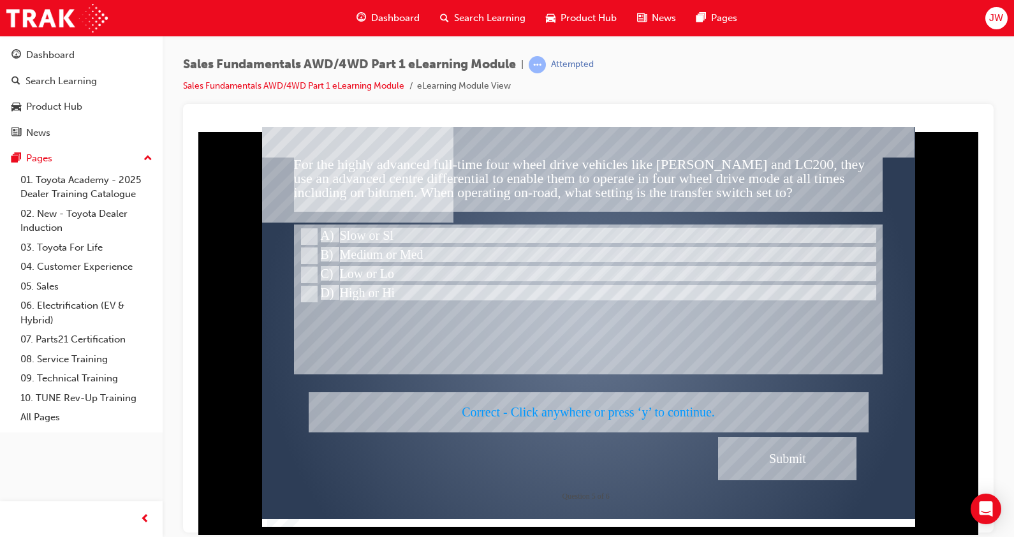
click at [616, 383] on div at bounding box center [588, 326] width 653 height 400
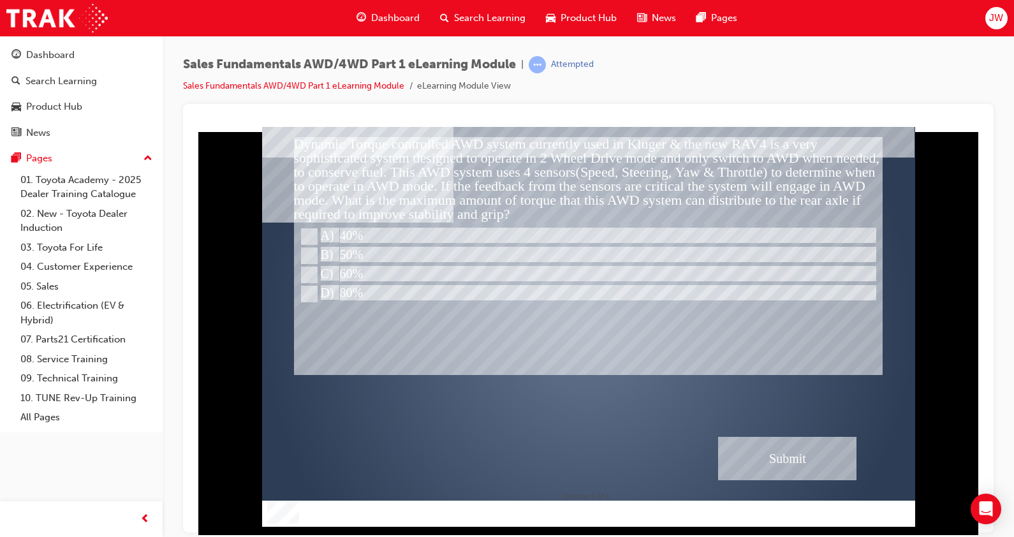
click at [610, 152] on div "Dynamic Torque controlled AWD system currently used in Kluger & the new RAV4 is…" at bounding box center [589, 180] width 590 height 87
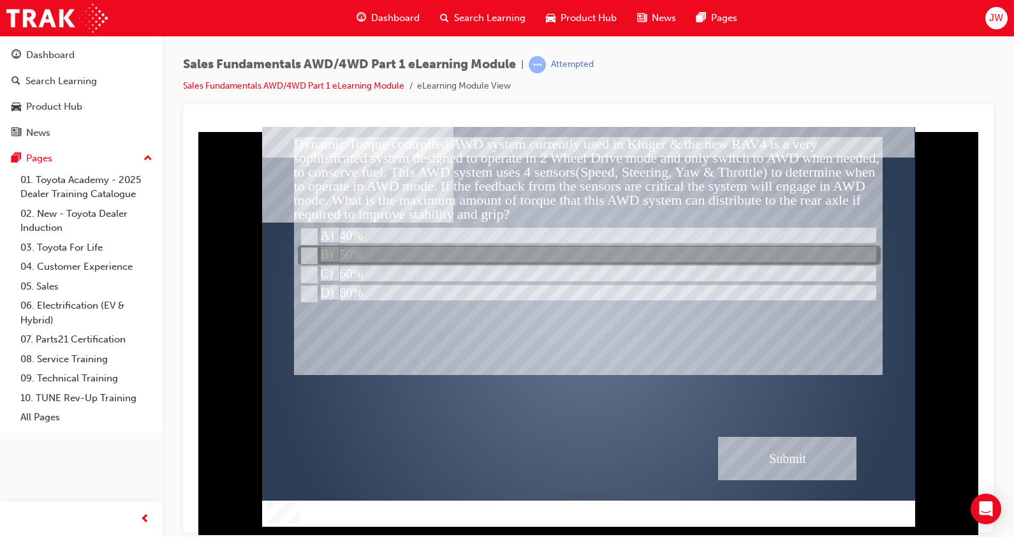
click at [343, 248] on div at bounding box center [589, 255] width 583 height 19
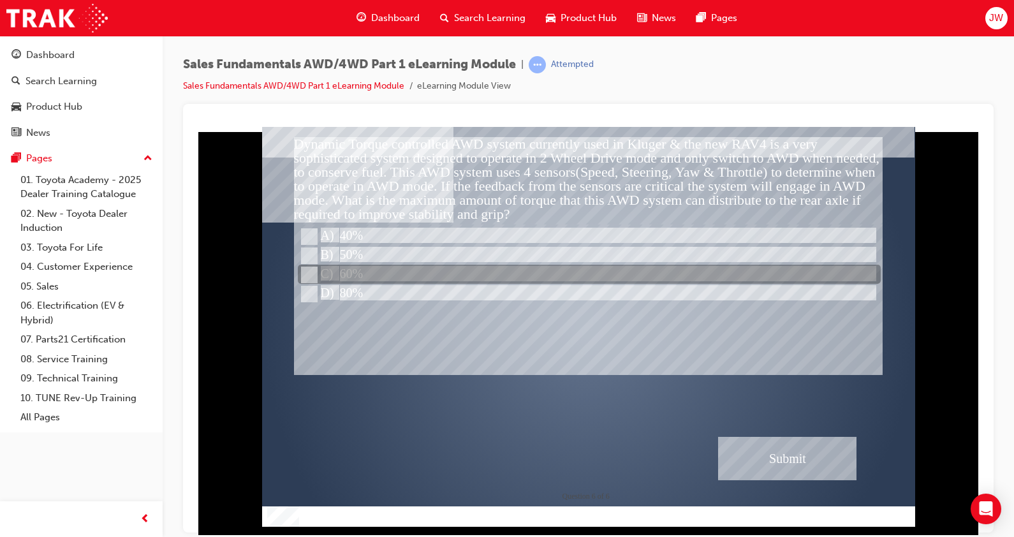
click at [347, 269] on div at bounding box center [589, 274] width 583 height 19
radio input "false"
radio input "true"
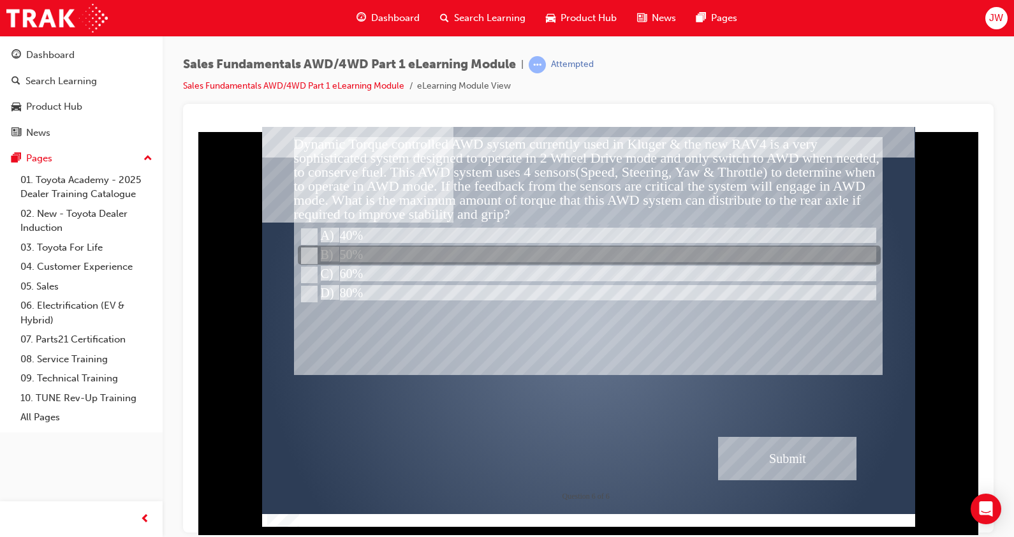
click at [353, 256] on div at bounding box center [589, 255] width 583 height 19
radio input "true"
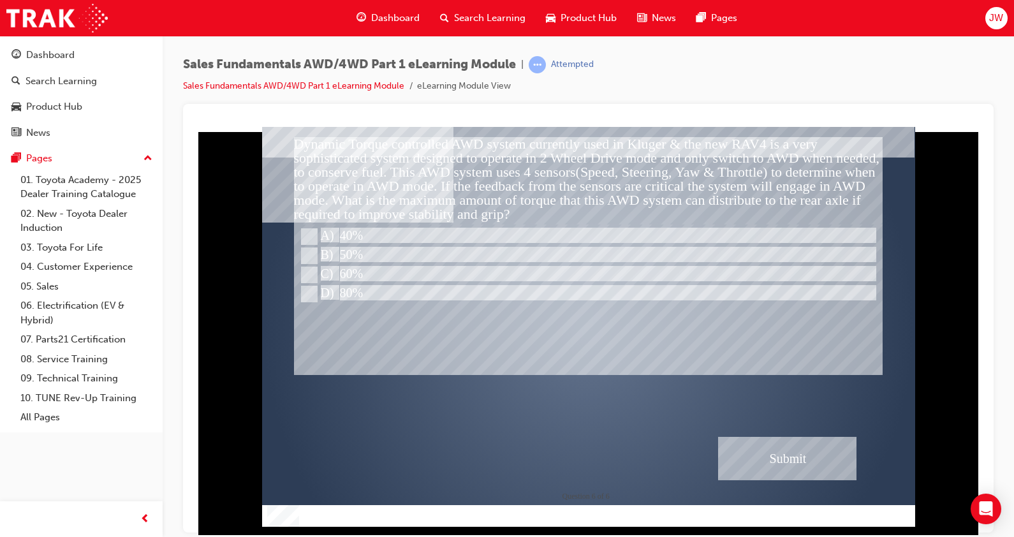
click at [799, 445] on div "Submit" at bounding box center [787, 457] width 139 height 43
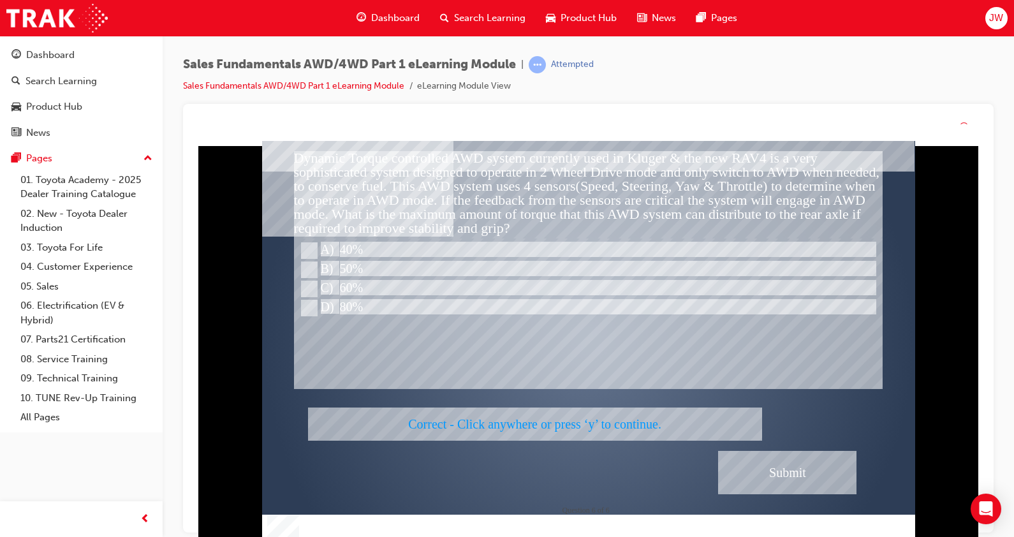
click at [603, 403] on div at bounding box center [588, 341] width 653 height 400
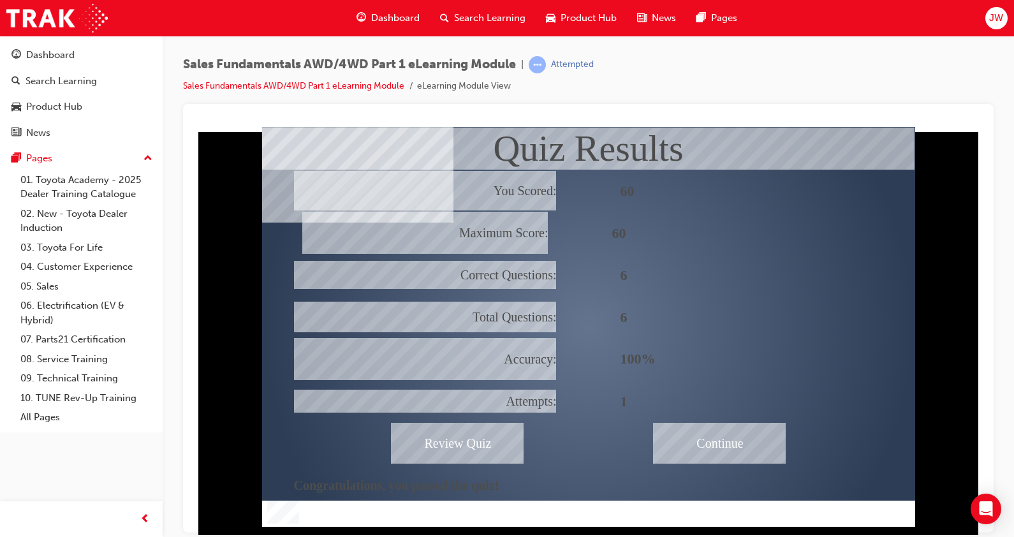
click at [718, 442] on div "Continue" at bounding box center [720, 442] width 133 height 41
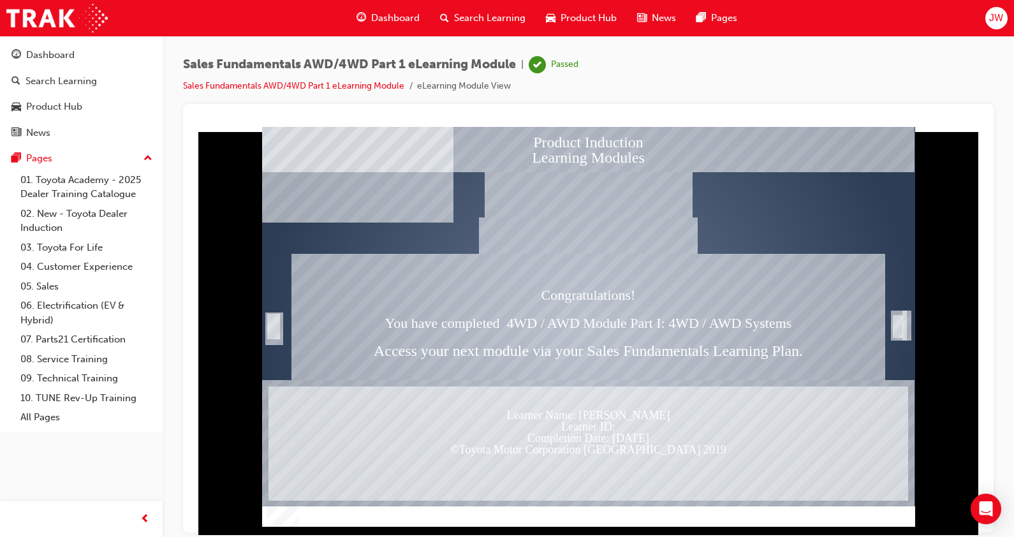
click at [902, 327] on div "Trigger this button to exit" at bounding box center [898, 326] width 13 height 26
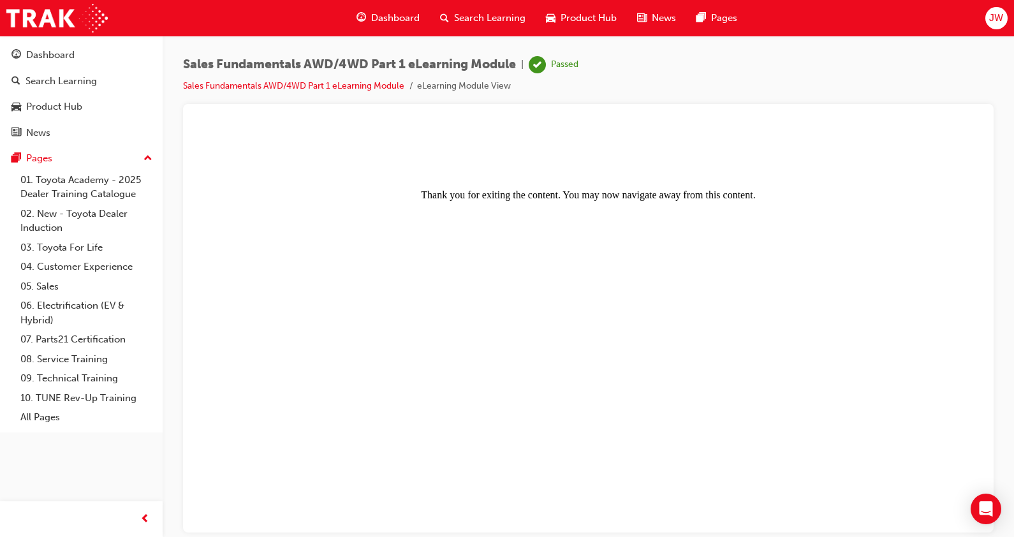
click at [884, 509] on body "Thank you for exiting the content. You may now navigate away from this content." at bounding box center [588, 330] width 780 height 398
click at [59, 61] on div "Dashboard" at bounding box center [50, 55] width 48 height 15
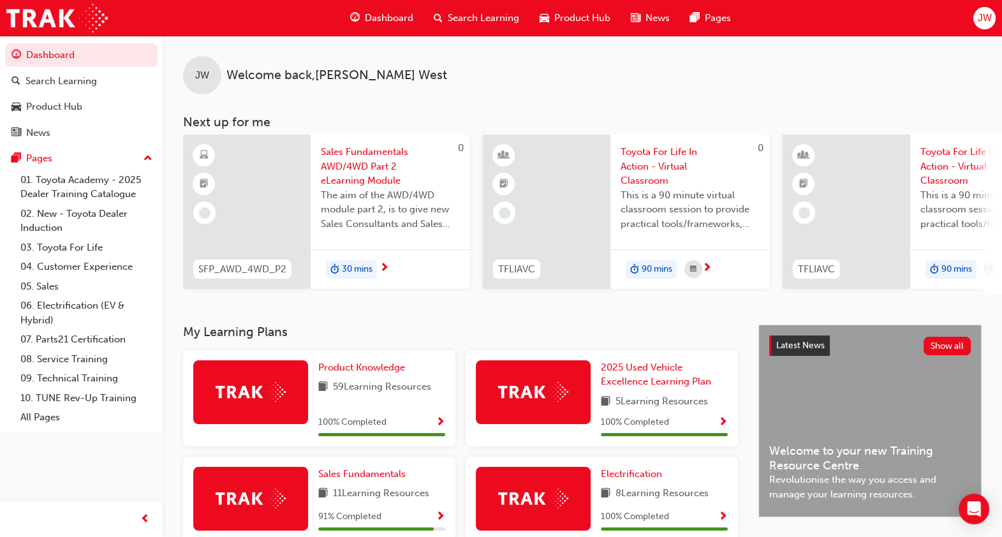
click at [368, 168] on span "Sales Fundamentals AWD/4WD Part 2 eLearning Module" at bounding box center [390, 166] width 139 height 43
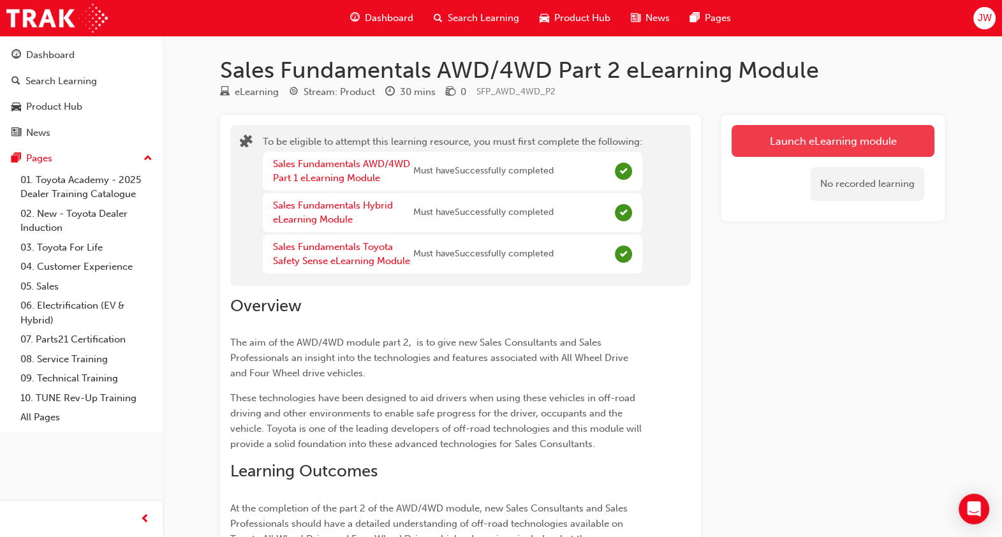
click at [819, 146] on button "Launch eLearning module" at bounding box center [833, 141] width 203 height 32
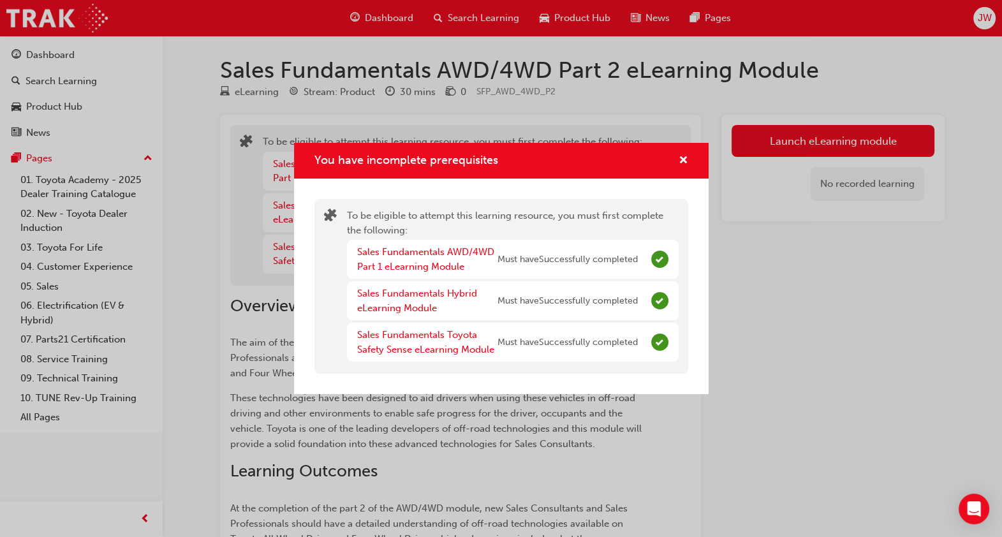
click at [688, 163] on div "You have incomplete prerequisites" at bounding box center [501, 161] width 415 height 36
click at [683, 160] on span "cross-icon" at bounding box center [684, 161] width 10 height 11
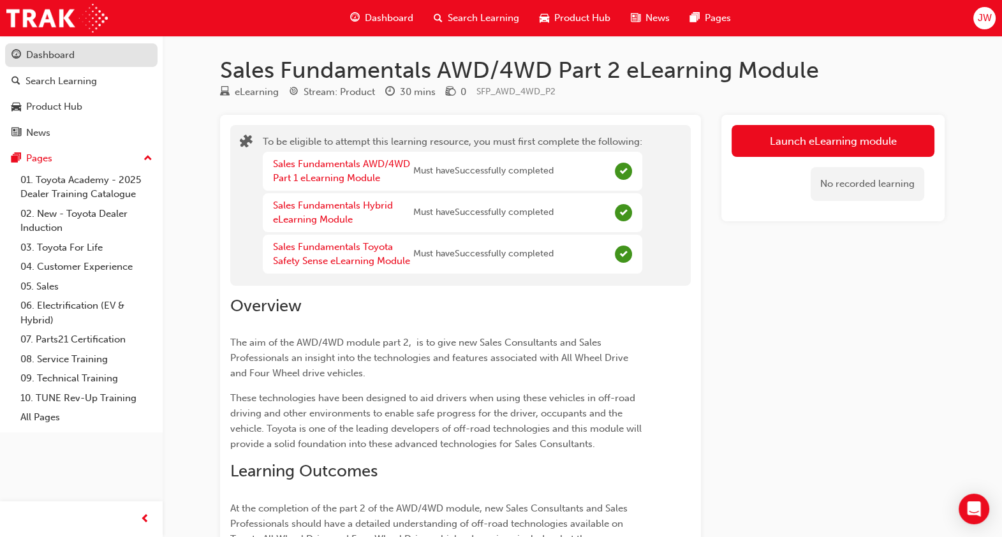
click at [87, 61] on div "Dashboard" at bounding box center [81, 55] width 140 height 16
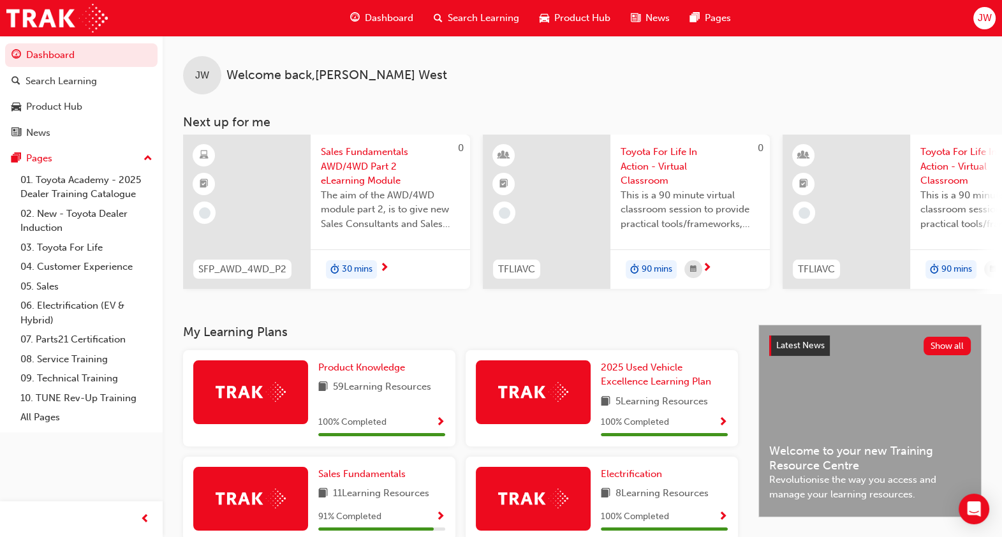
click at [367, 145] on span "Sales Fundamentals AWD/4WD Part 2 eLearning Module" at bounding box center [390, 166] width 139 height 43
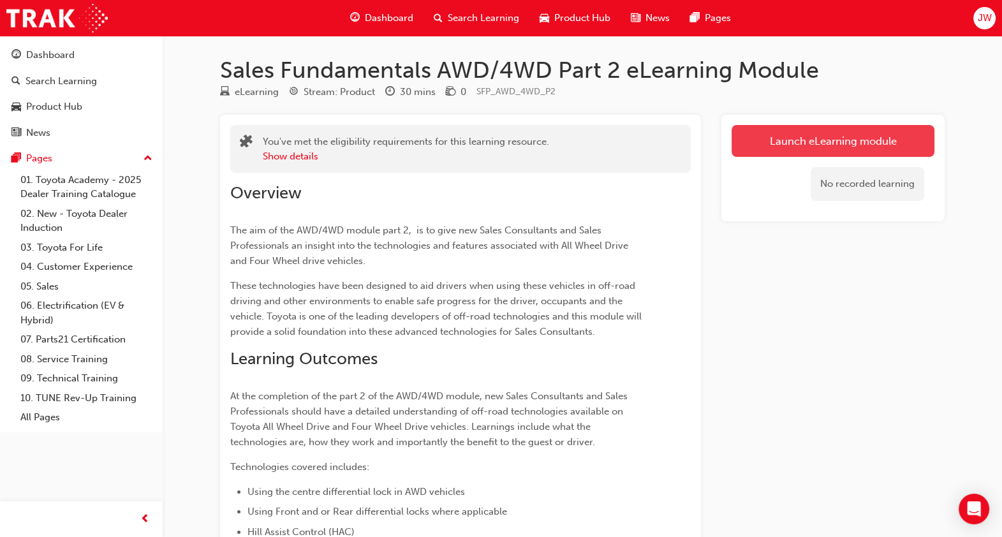
click at [778, 135] on button "Launch eLearning module" at bounding box center [833, 141] width 203 height 32
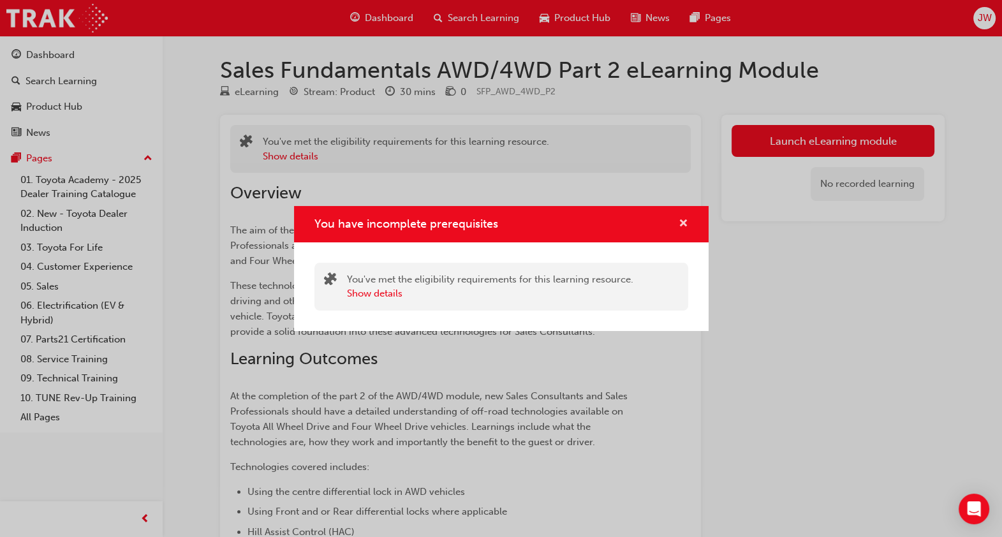
click at [680, 225] on span "cross-icon" at bounding box center [684, 224] width 10 height 11
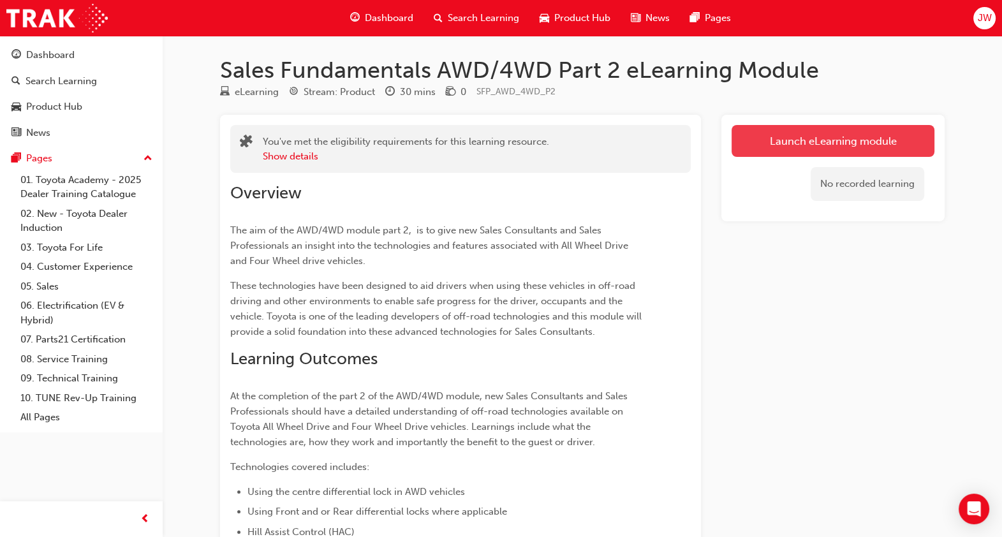
click at [798, 144] on button "Launch eLearning module" at bounding box center [833, 141] width 203 height 32
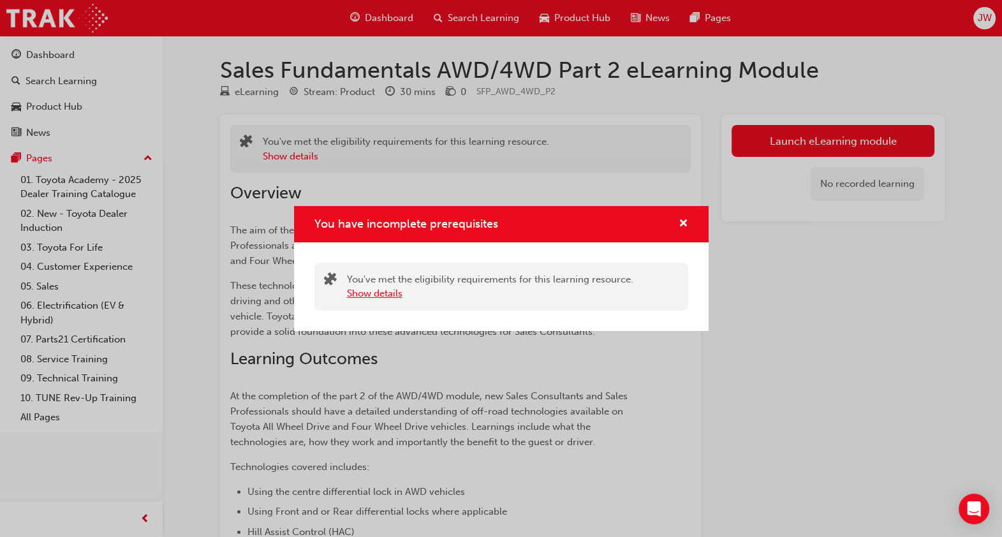
click at [378, 299] on button "Show details" at bounding box center [375, 293] width 56 height 15
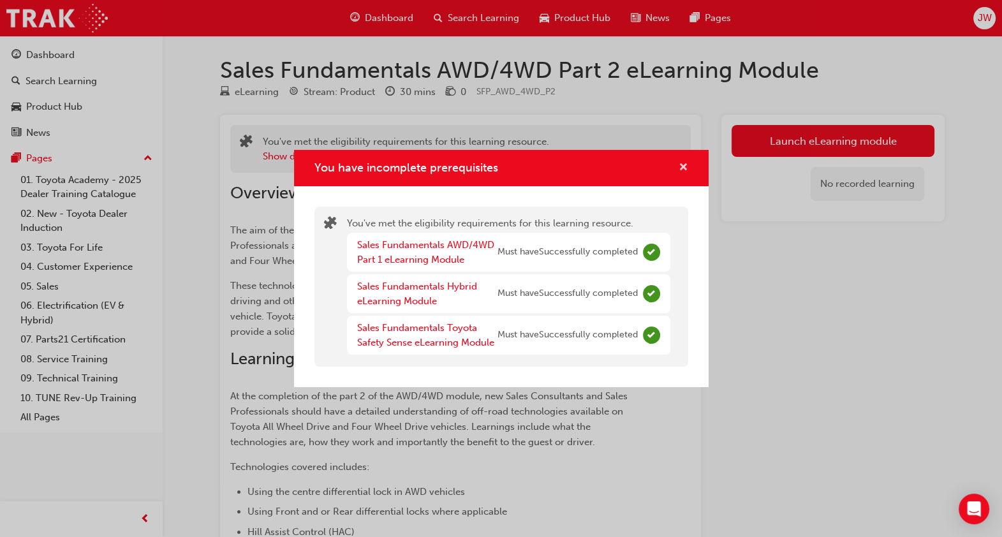
click at [686, 163] on span "cross-icon" at bounding box center [684, 168] width 10 height 11
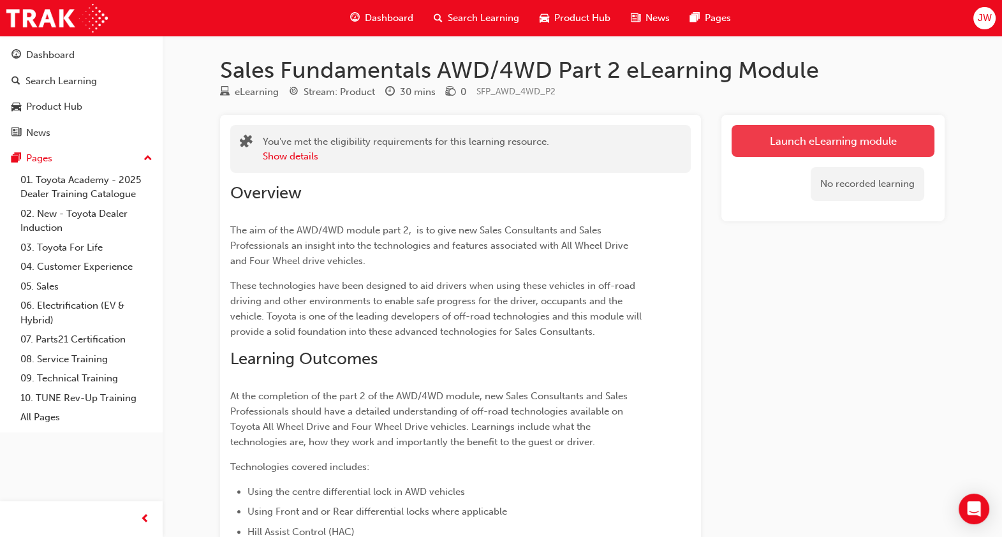
click at [791, 145] on button "Launch eLearning module" at bounding box center [833, 141] width 203 height 32
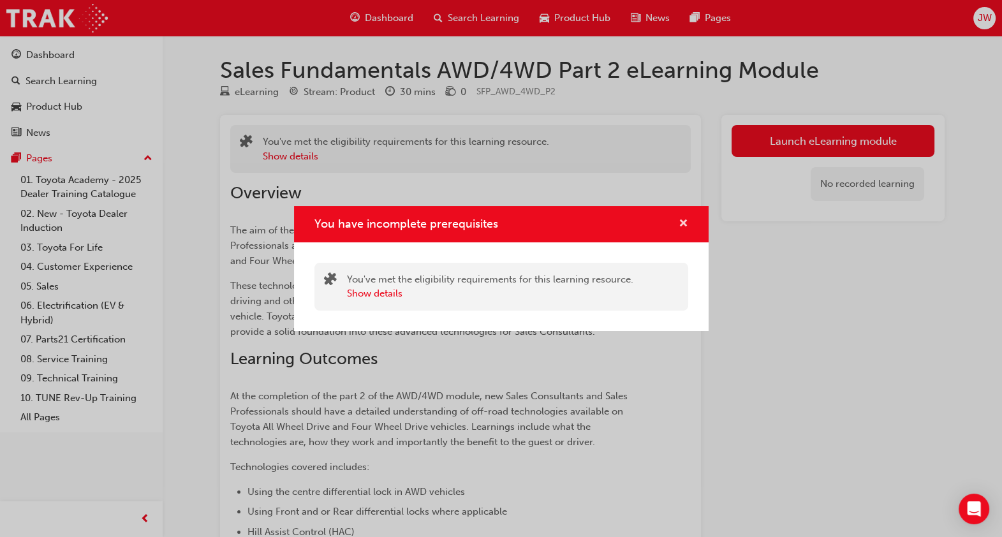
drag, startPoint x: 703, startPoint y: 231, endPoint x: 681, endPoint y: 224, distance: 22.8
click at [681, 224] on div "You have incomplete prerequisites" at bounding box center [501, 224] width 415 height 36
click at [681, 224] on span "cross-icon" at bounding box center [684, 224] width 10 height 11
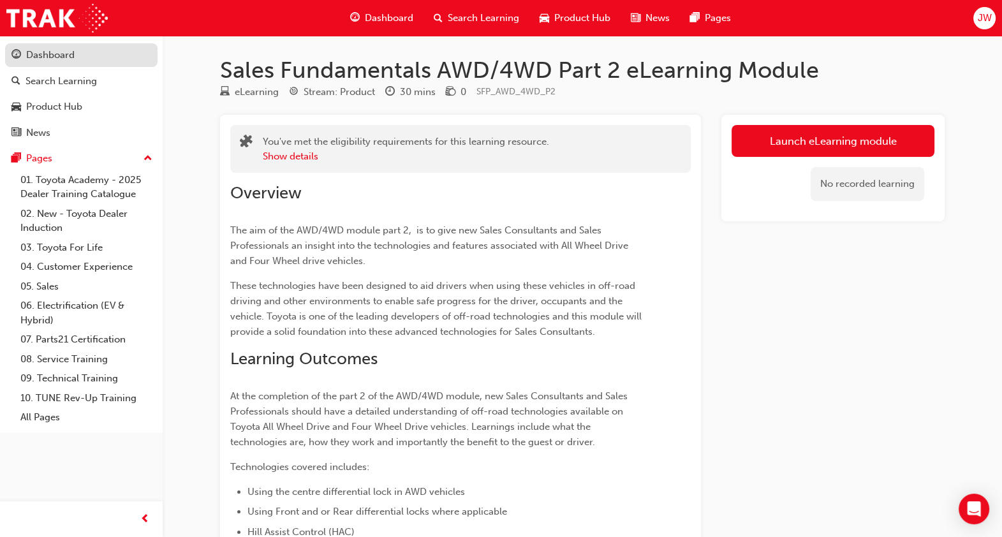
click at [91, 52] on div "Dashboard" at bounding box center [81, 55] width 140 height 16
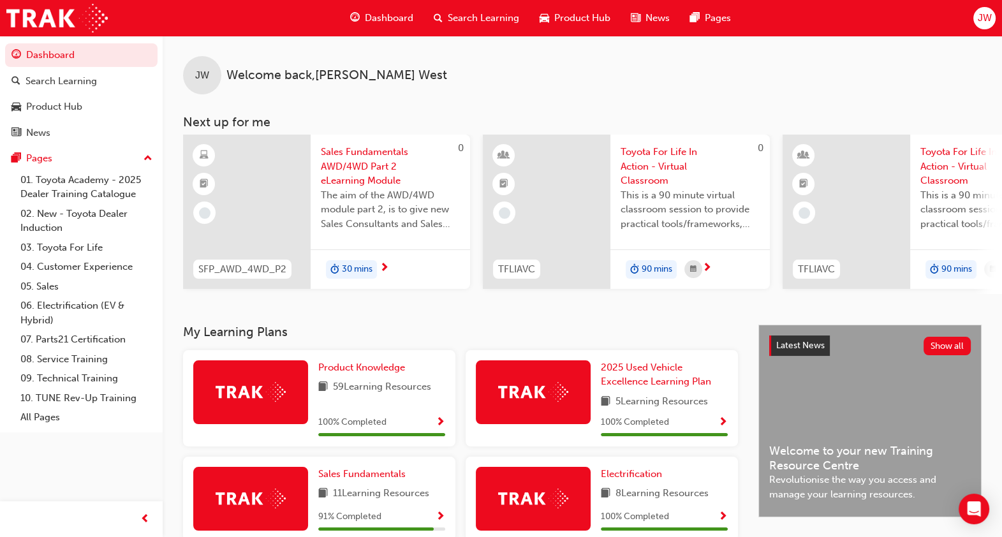
click at [355, 168] on span "Sales Fundamentals AWD/4WD Part 2 eLearning Module" at bounding box center [390, 166] width 139 height 43
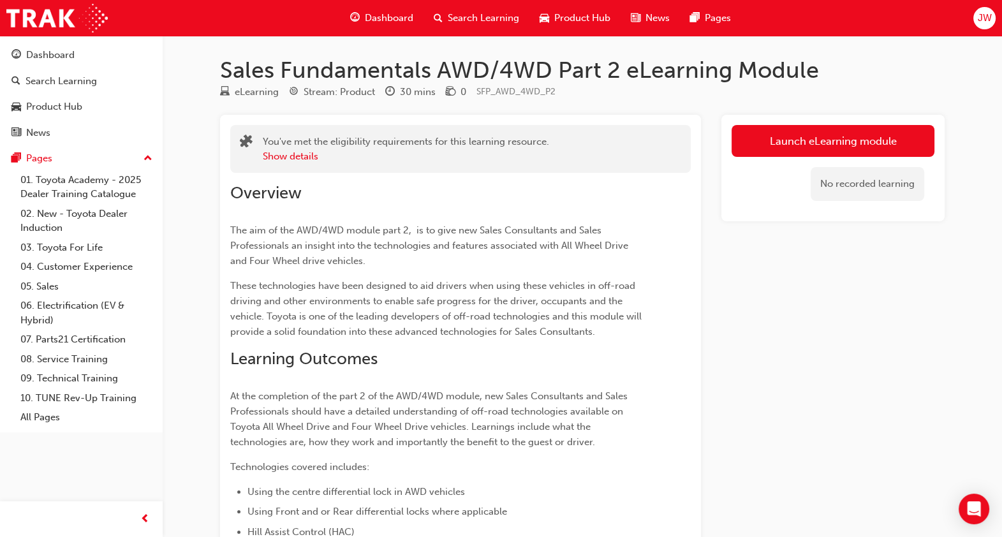
click at [845, 160] on div "No recorded learning" at bounding box center [833, 184] width 203 height 54
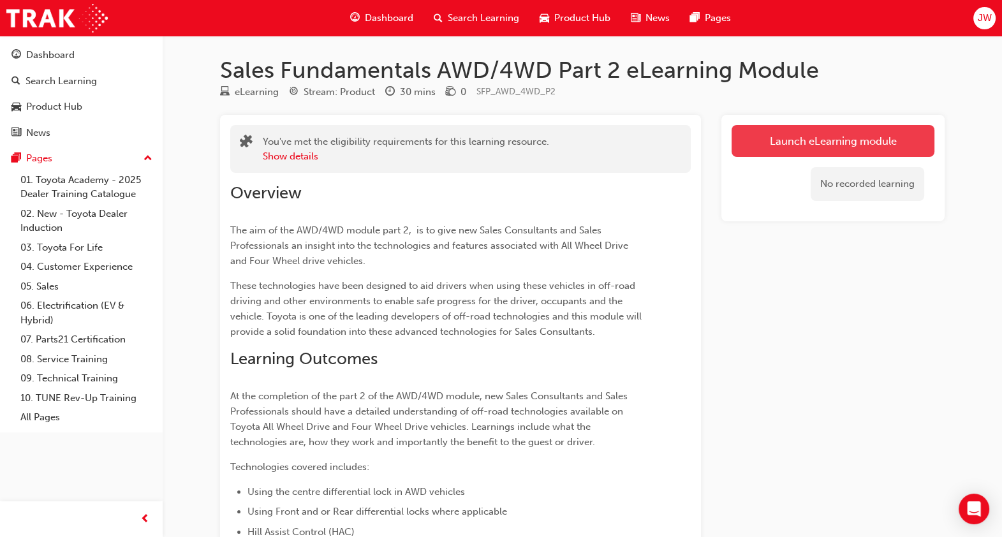
click at [839, 152] on link "Launch eLearning module" at bounding box center [833, 141] width 203 height 32
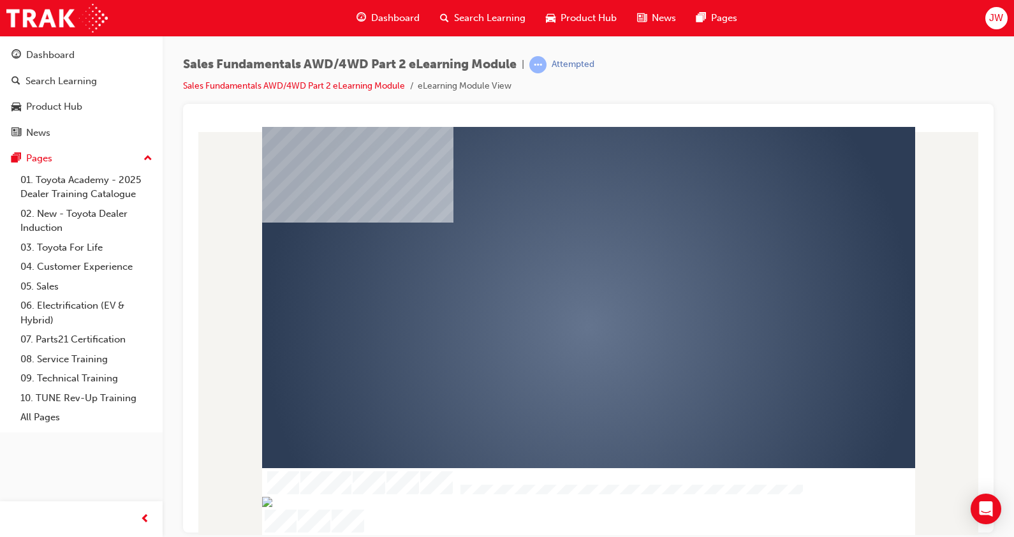
click at [552, 290] on div "play" at bounding box center [552, 290] width 0 height 0
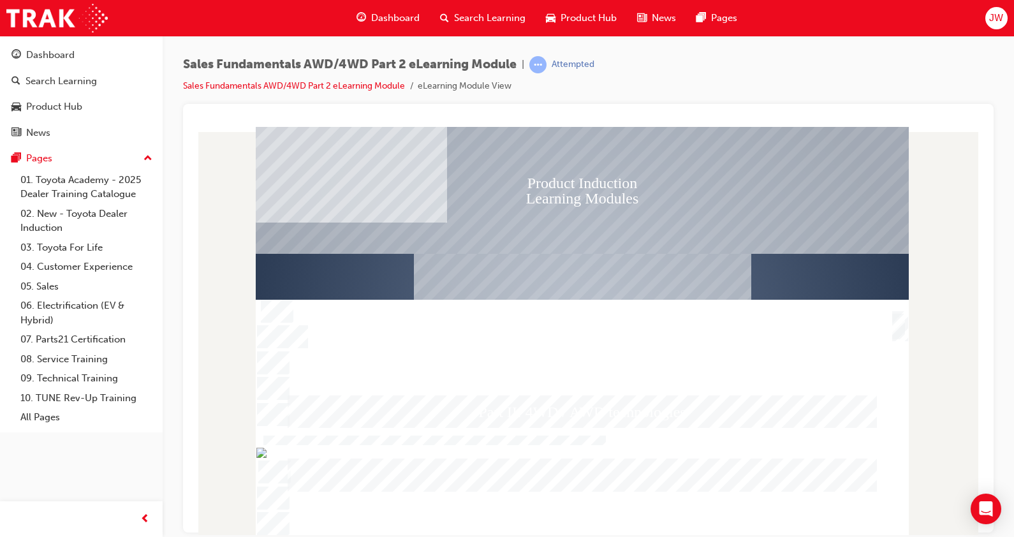
click at [772, 420] on div "Product Induction Learning Modules Part II: 4WD / AWD technologies Welcome" at bounding box center [582, 340] width 653 height 429
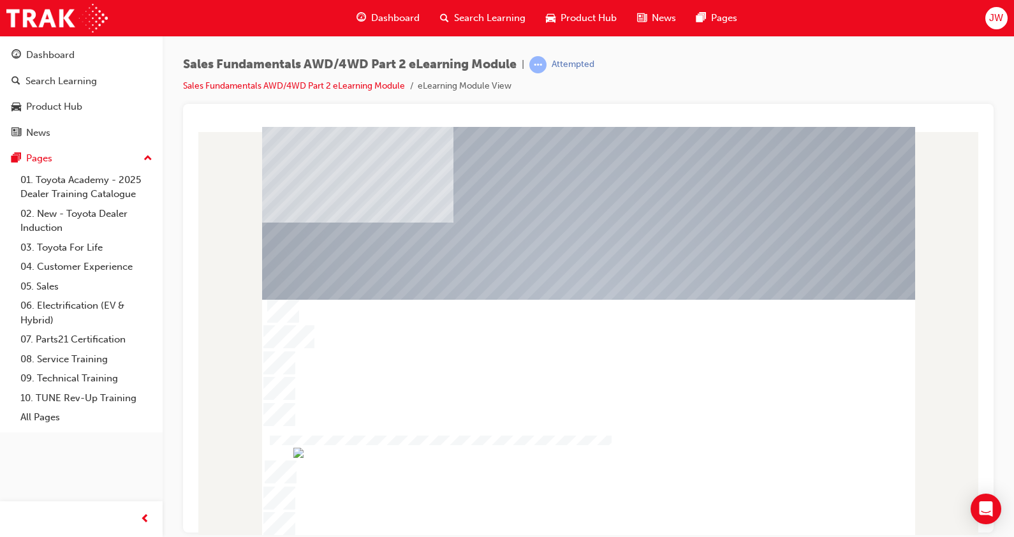
drag, startPoint x: 452, startPoint y: 362, endPoint x: 352, endPoint y: 130, distance: 253.8
click at [352, 130] on div at bounding box center [589, 316] width 648 height 380
click at [265, 526] on img "Show table of contents" at bounding box center [267, 531] width 10 height 11
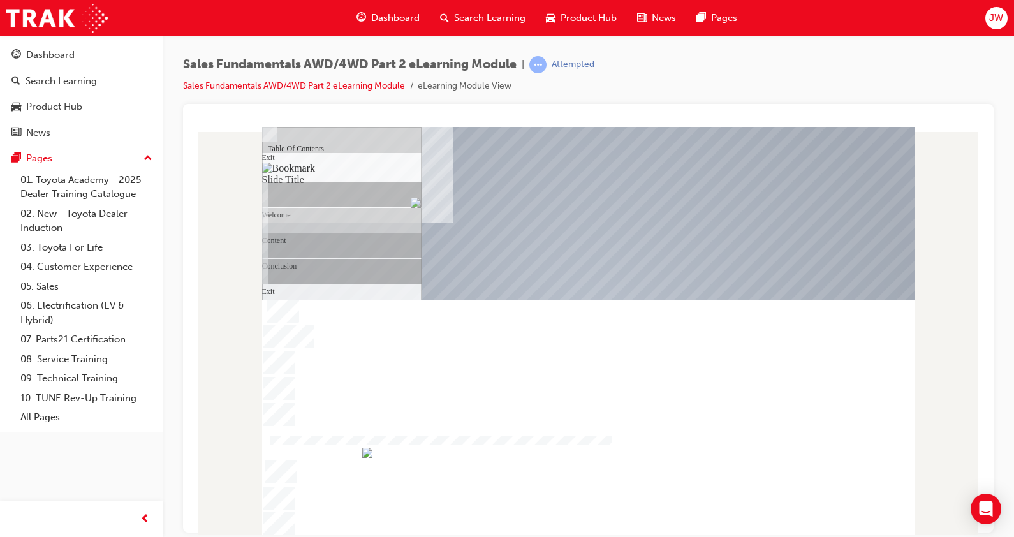
click at [283, 526] on img "Hide table of contents" at bounding box center [277, 531] width 10 height 11
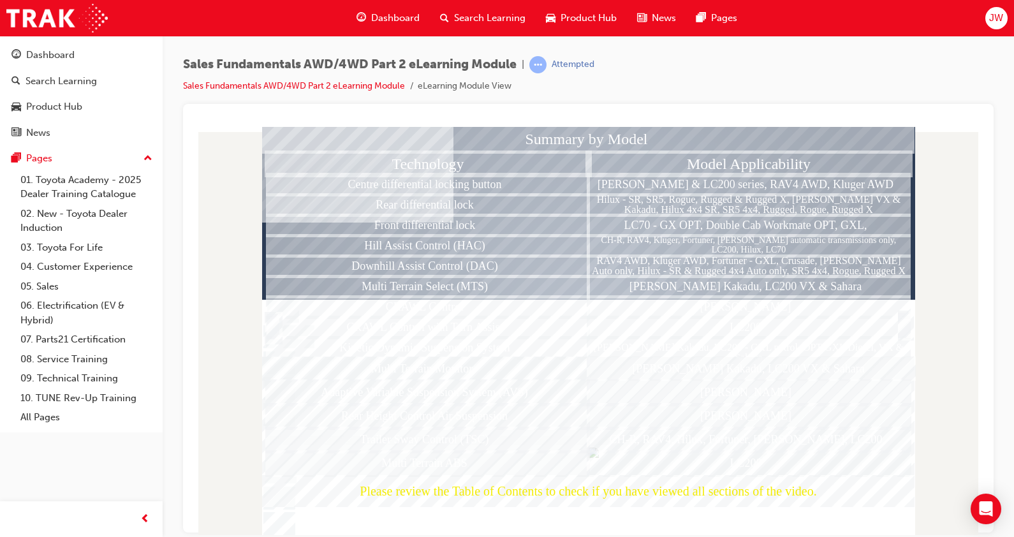
click at [907, 328] on div at bounding box center [905, 338] width 13 height 27
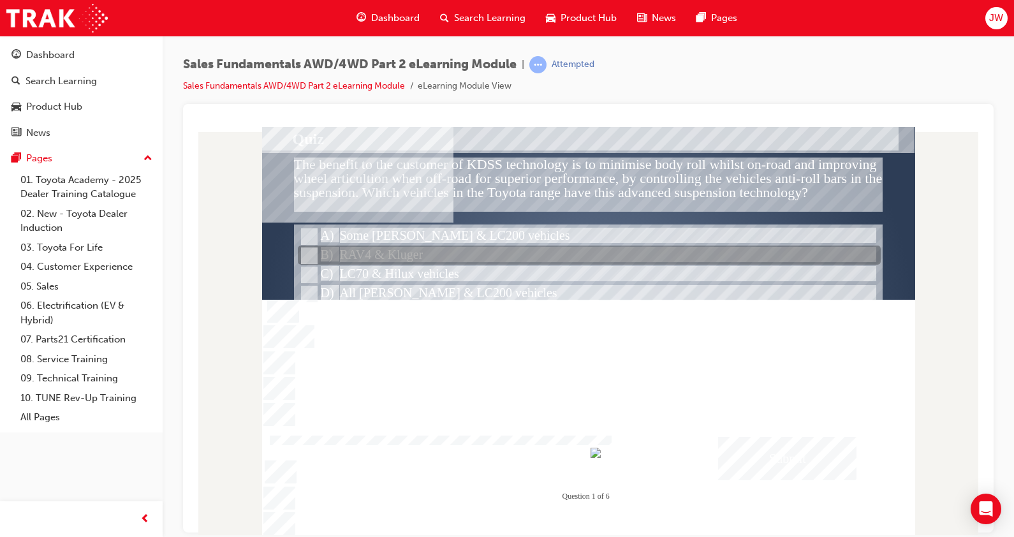
click at [429, 256] on div at bounding box center [589, 255] width 583 height 19
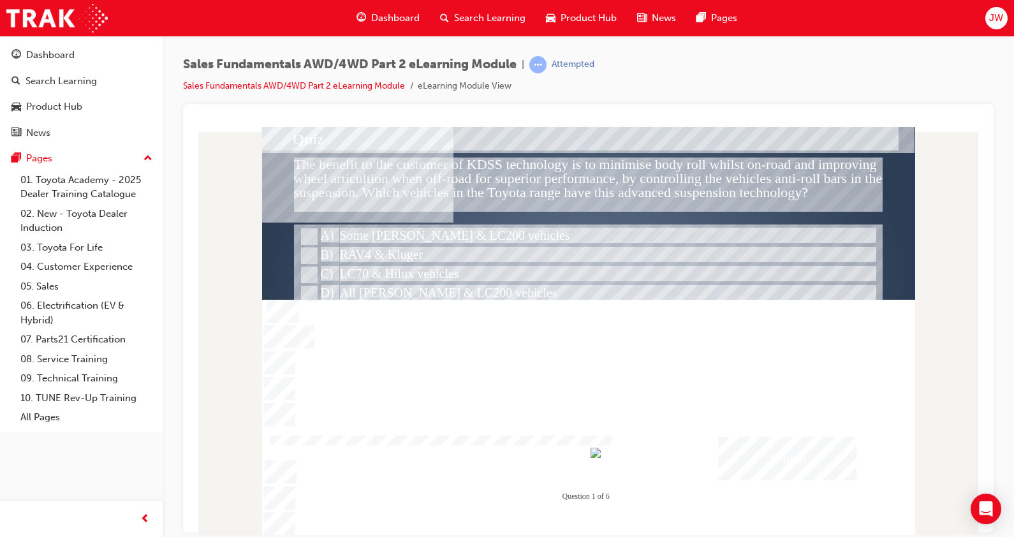
click at [790, 485] on div "" at bounding box center [588, 338] width 653 height 400
click at [770, 459] on div "Submit" at bounding box center [787, 457] width 139 height 43
click at [608, 417] on div at bounding box center [588, 340] width 653 height 429
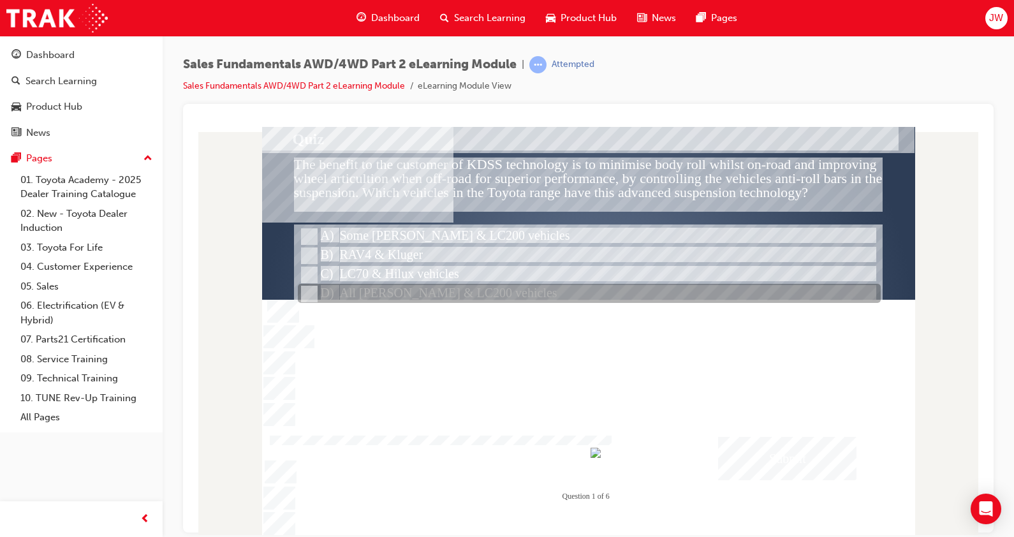
click at [426, 298] on div at bounding box center [589, 294] width 583 height 19
radio input "false"
radio input "true"
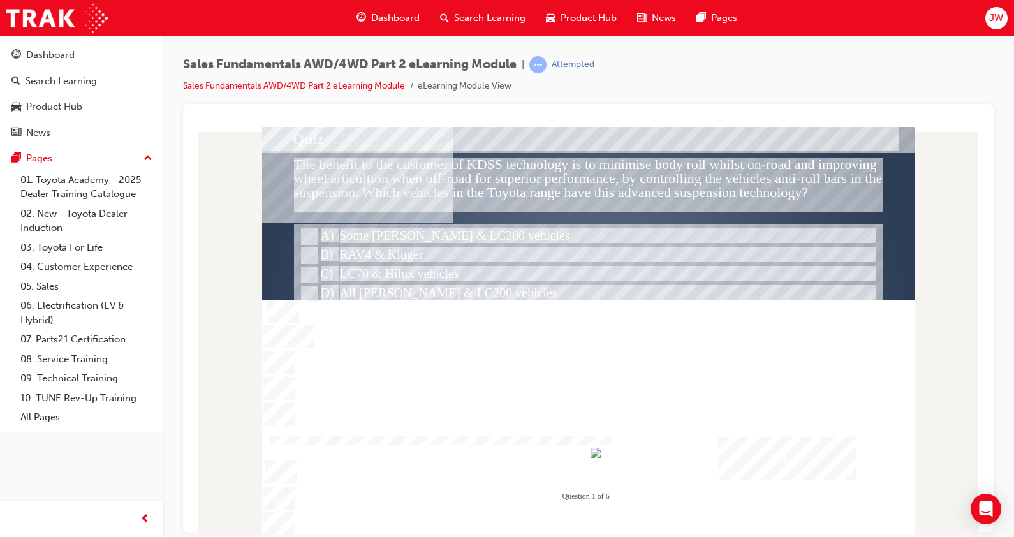
click at [750, 442] on div "Submit" at bounding box center [787, 457] width 139 height 43
click at [621, 398] on div at bounding box center [588, 340] width 653 height 429
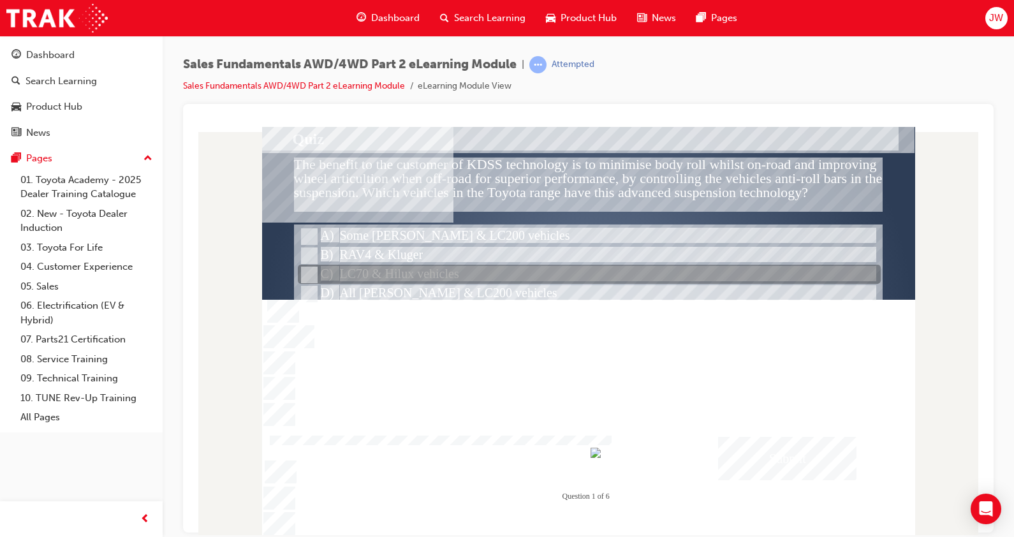
click at [405, 270] on div at bounding box center [589, 274] width 583 height 19
radio input "true"
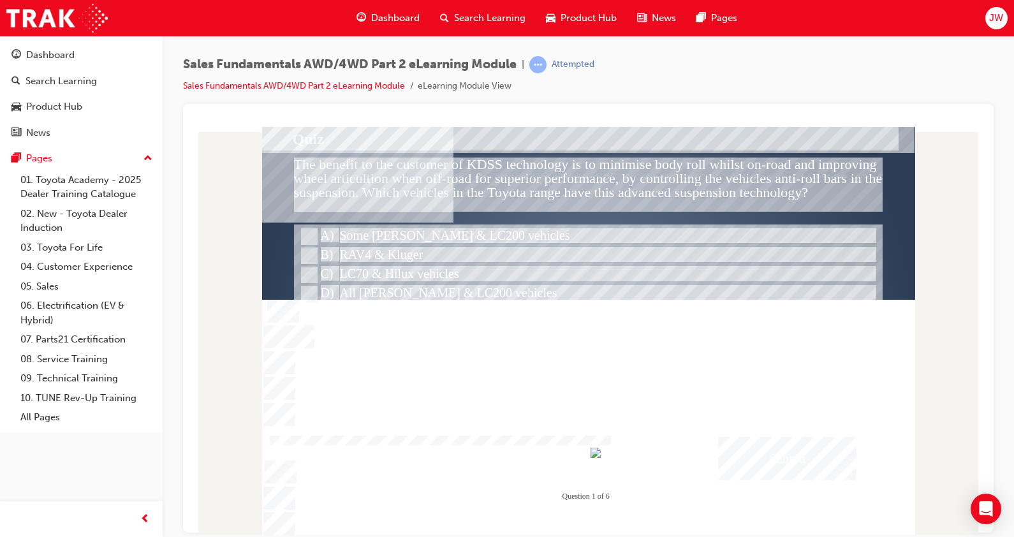
click at [747, 433] on div "" at bounding box center [588, 338] width 653 height 400
click at [745, 436] on div "Submit" at bounding box center [787, 457] width 139 height 43
click at [661, 401] on div at bounding box center [588, 340] width 653 height 429
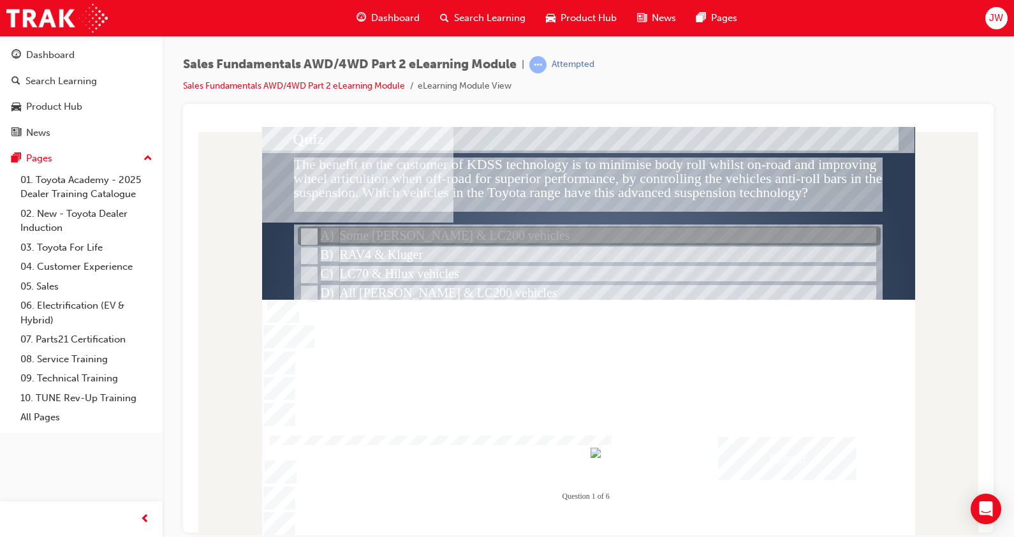
click at [461, 232] on div at bounding box center [589, 236] width 583 height 19
radio input "true"
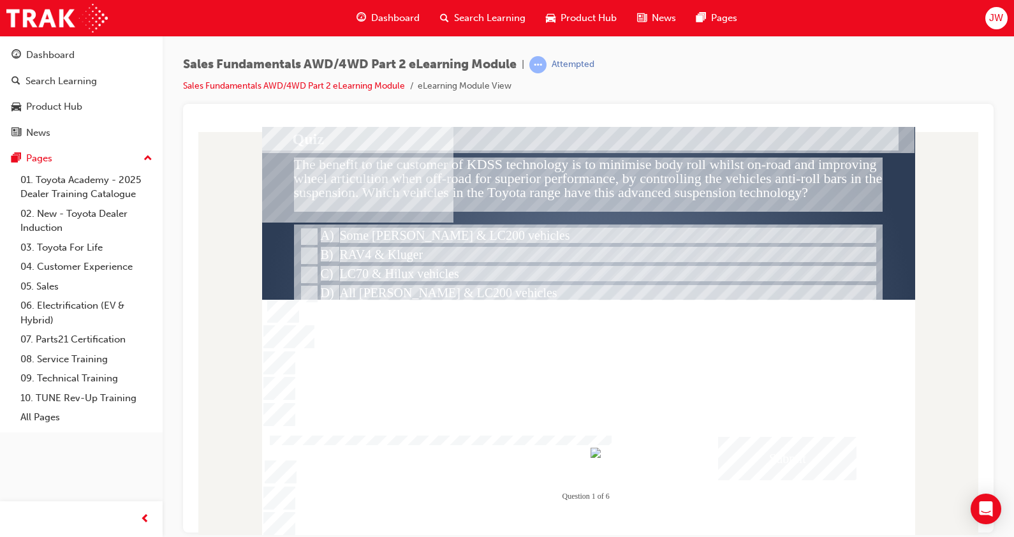
click at [791, 463] on div "Submit" at bounding box center [787, 457] width 139 height 43
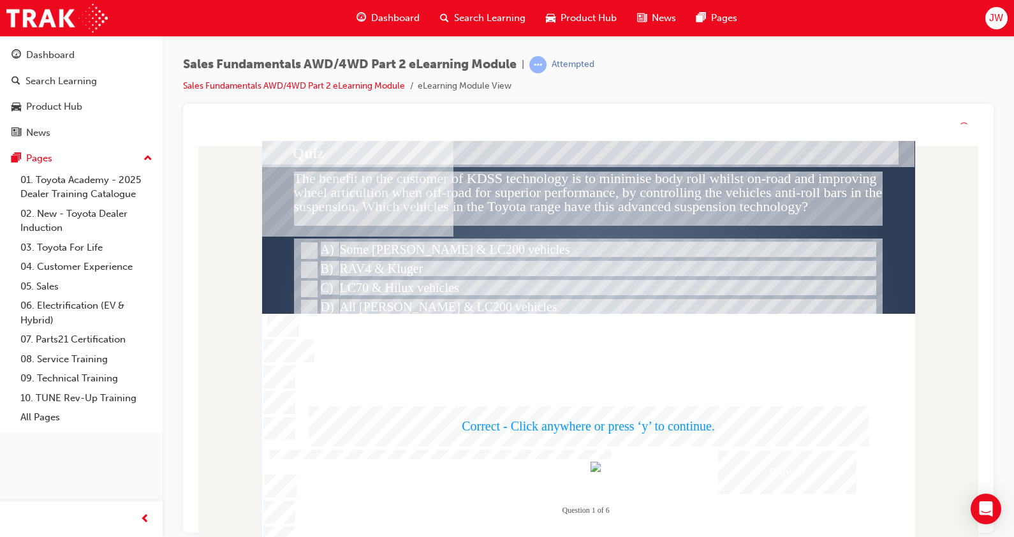
click at [669, 445] on div at bounding box center [588, 355] width 653 height 429
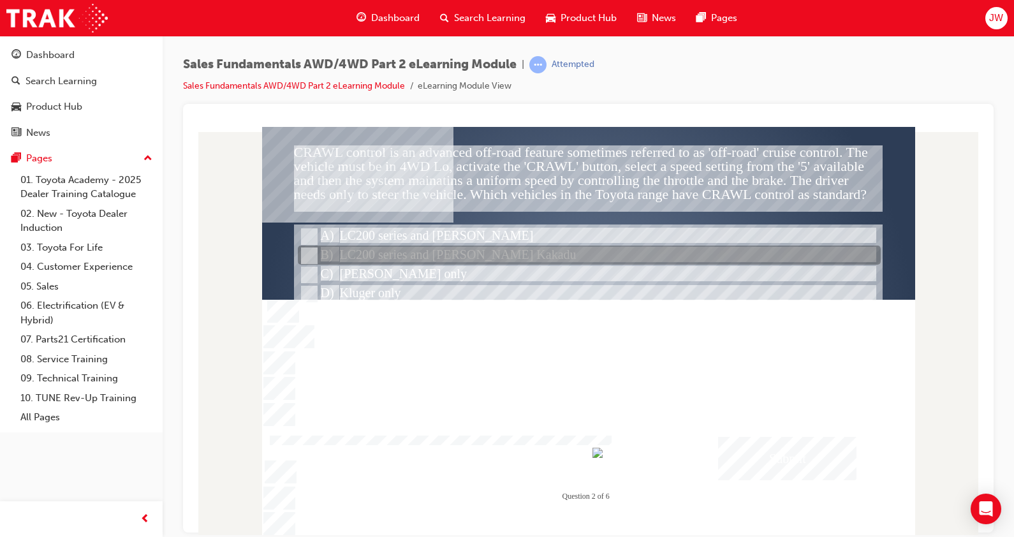
click at [431, 254] on div at bounding box center [589, 255] width 583 height 19
radio input "true"
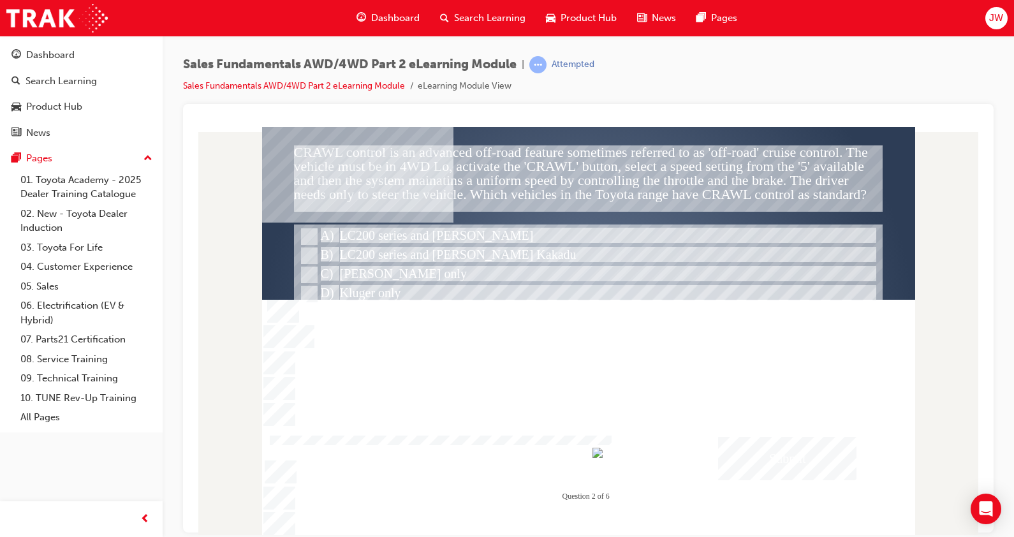
click at [808, 480] on div "" at bounding box center [588, 338] width 653 height 400
click at [794, 466] on div "Submit" at bounding box center [787, 457] width 139 height 43
click at [667, 419] on div at bounding box center [588, 340] width 653 height 429
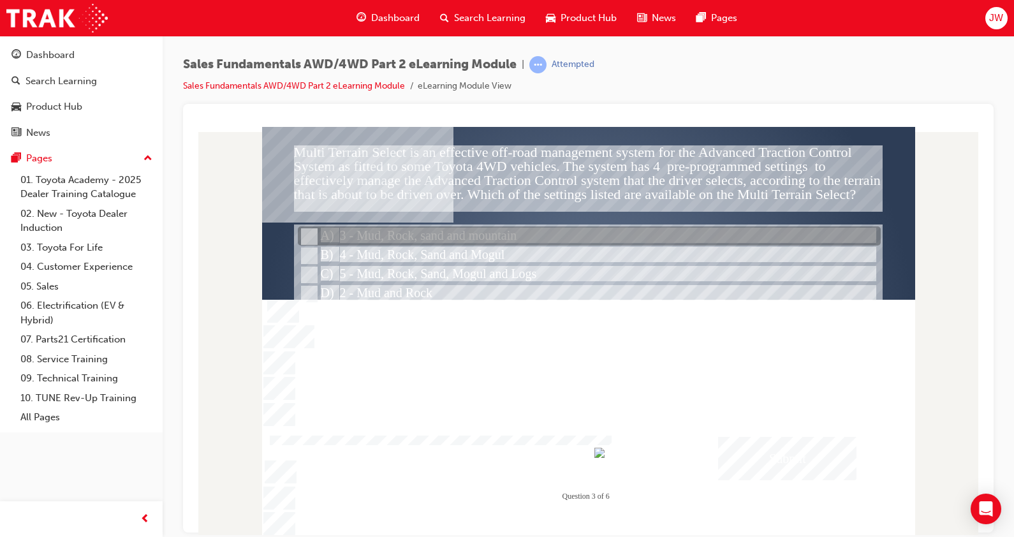
click at [485, 243] on div at bounding box center [589, 236] width 583 height 19
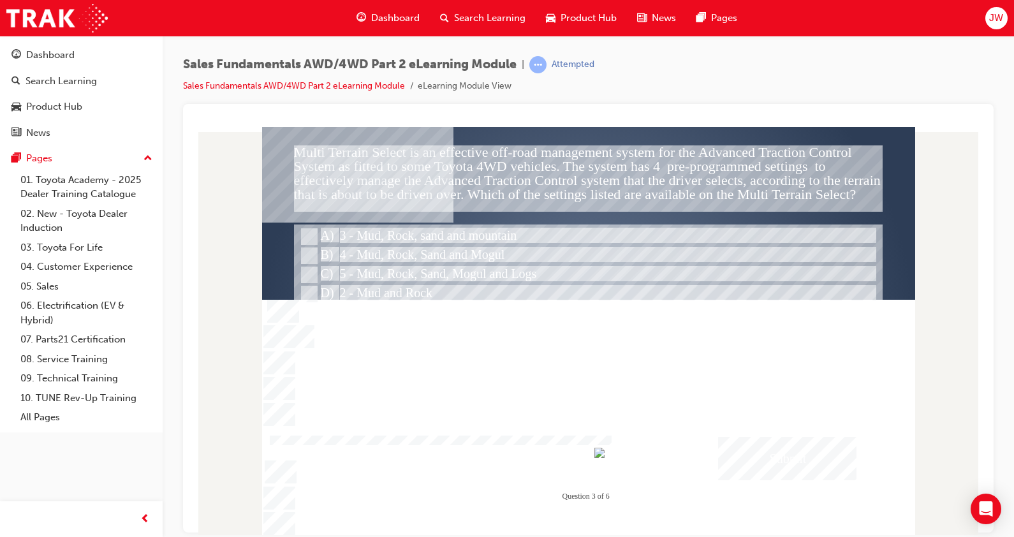
click at [788, 462] on div "Submit" at bounding box center [787, 457] width 139 height 43
click at [624, 389] on div at bounding box center [588, 340] width 653 height 429
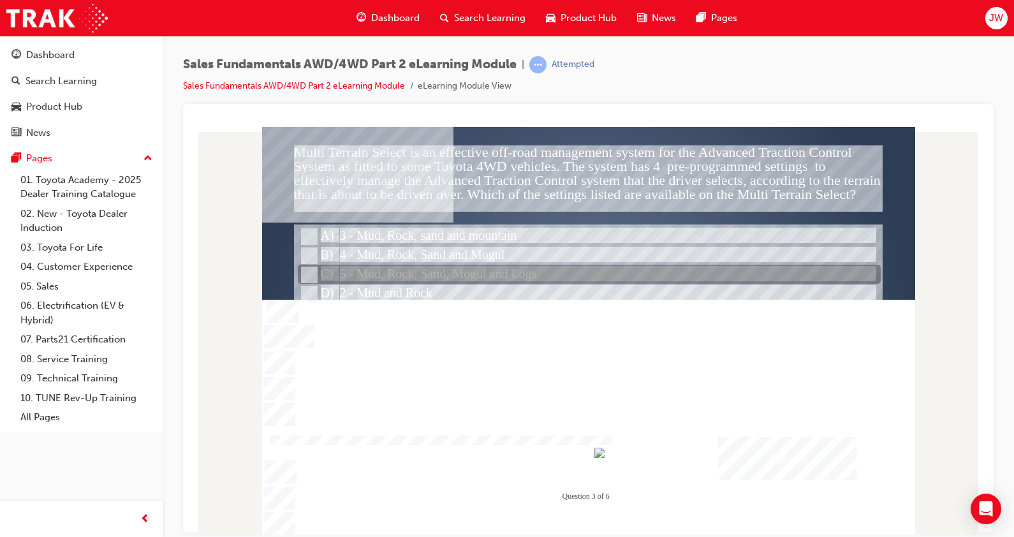
click at [494, 267] on div at bounding box center [589, 274] width 583 height 19
radio input "false"
radio input "true"
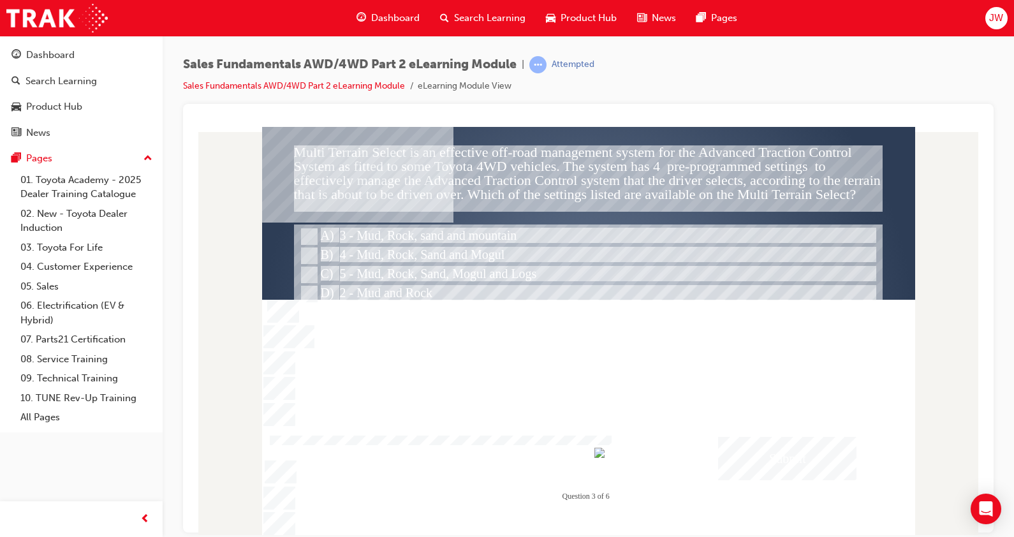
click at [709, 429] on div "Correct - Click anywhere or press ‘y’ to continue." at bounding box center [589, 412] width 560 height 40
click at [721, 438] on div "Submit" at bounding box center [787, 457] width 139 height 43
click at [625, 398] on div at bounding box center [588, 340] width 653 height 429
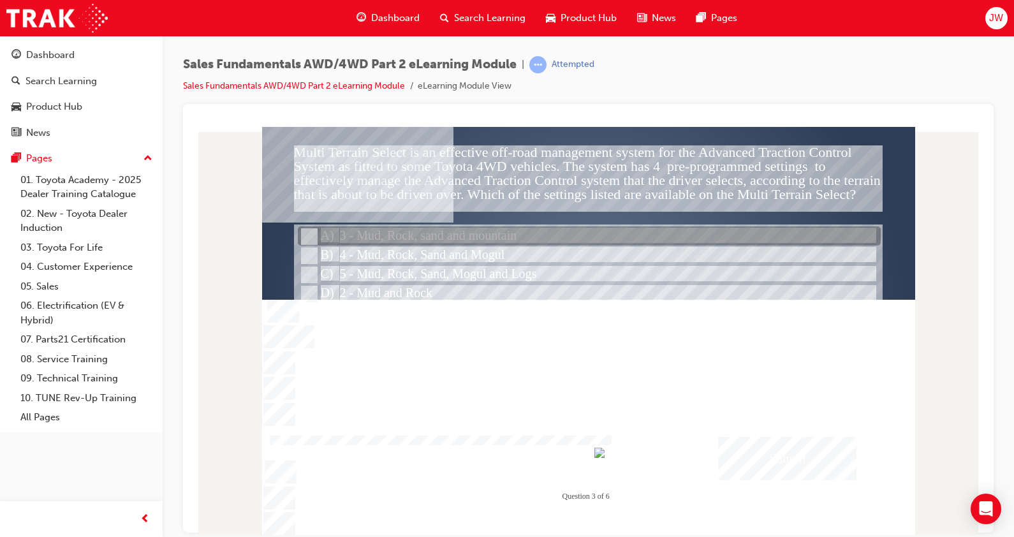
click at [485, 242] on div at bounding box center [589, 236] width 583 height 19
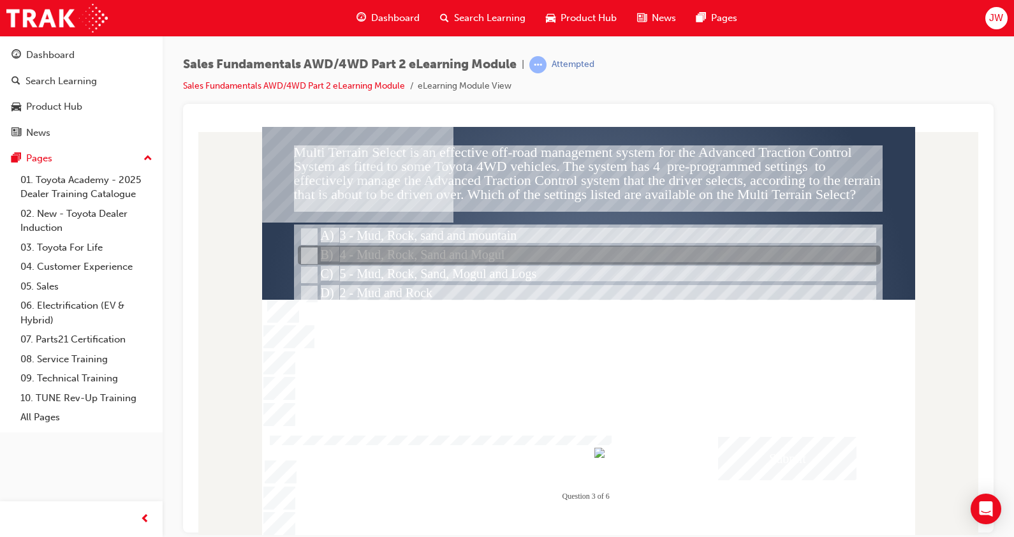
click at [479, 252] on div at bounding box center [589, 255] width 583 height 19
radio input "false"
radio input "true"
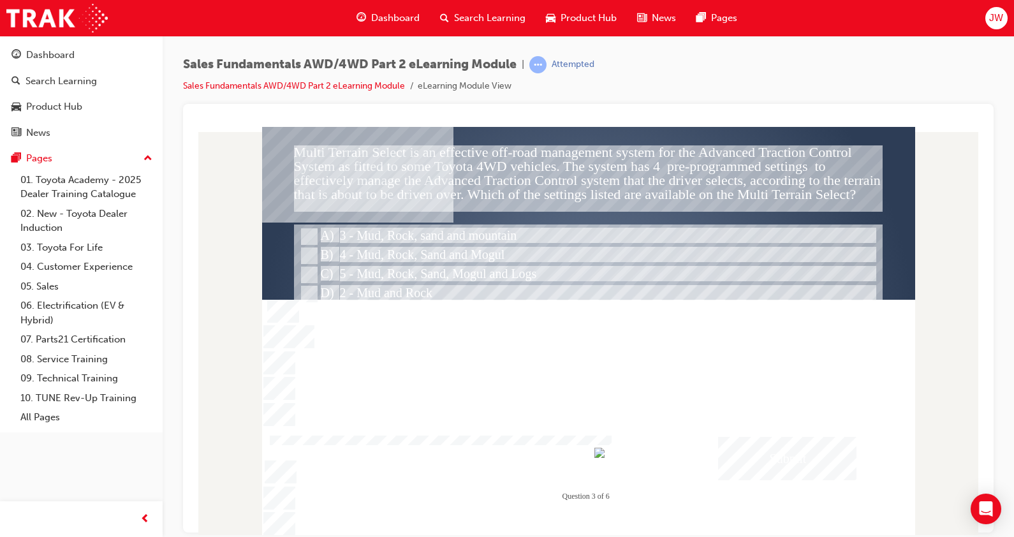
click at [785, 458] on div "Submit" at bounding box center [787, 457] width 139 height 43
click at [615, 389] on div at bounding box center [588, 340] width 653 height 429
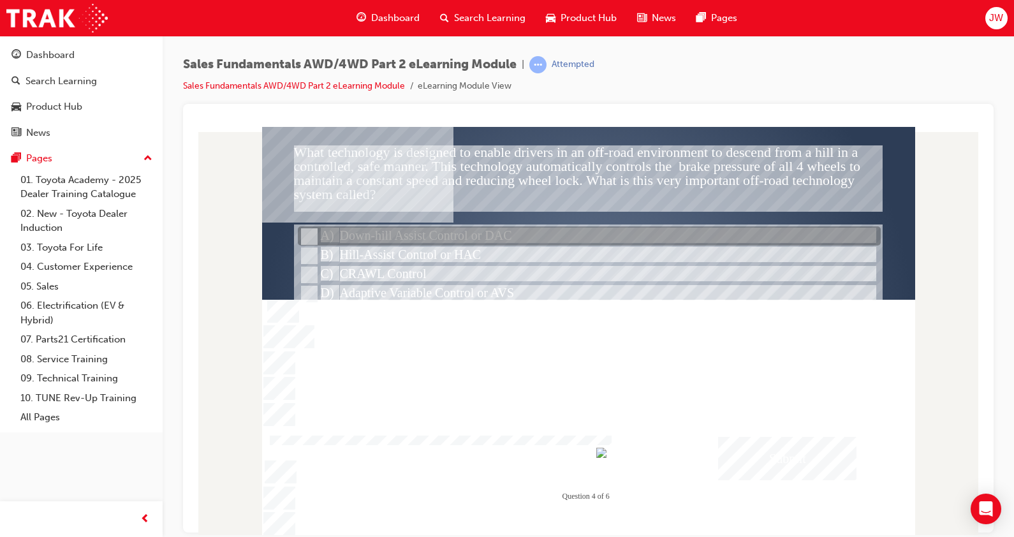
click at [451, 231] on div at bounding box center [589, 236] width 583 height 19
radio input "true"
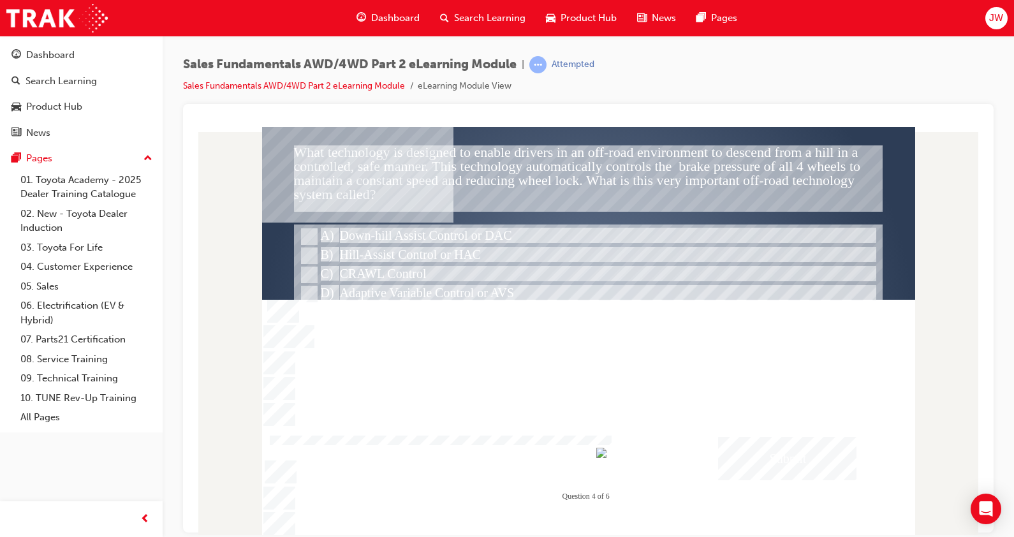
click at [778, 445] on div "Submit" at bounding box center [787, 457] width 139 height 43
click at [627, 387] on div at bounding box center [588, 340] width 653 height 429
click at [477, 306] on div at bounding box center [589, 299] width 590 height 150
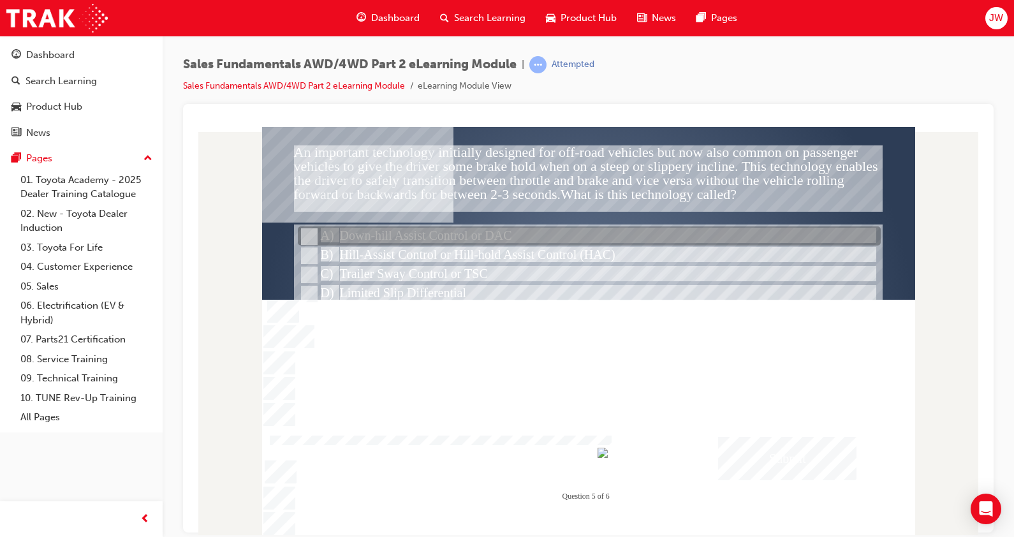
click at [459, 244] on div at bounding box center [589, 236] width 583 height 19
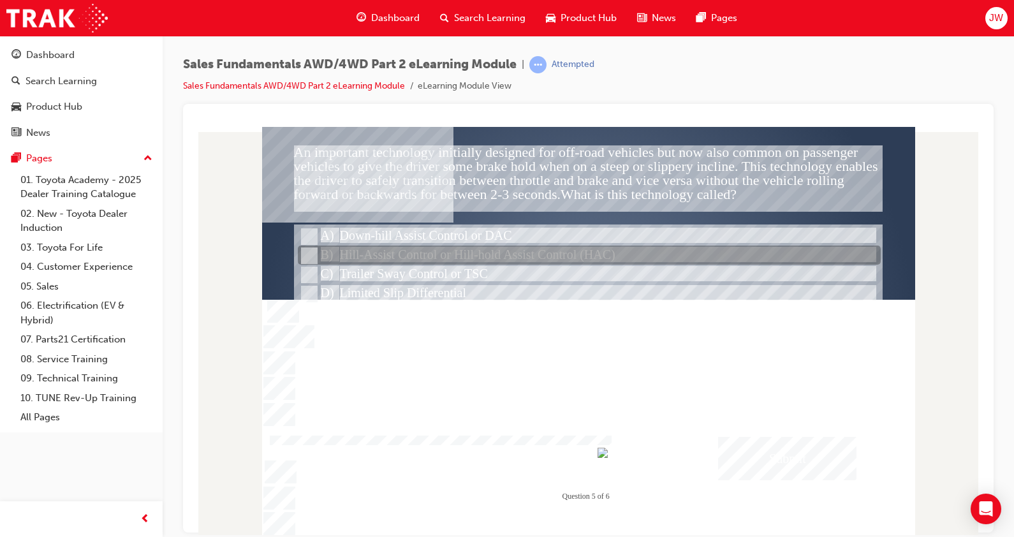
click at [440, 260] on div at bounding box center [589, 255] width 583 height 19
radio input "false"
radio input "true"
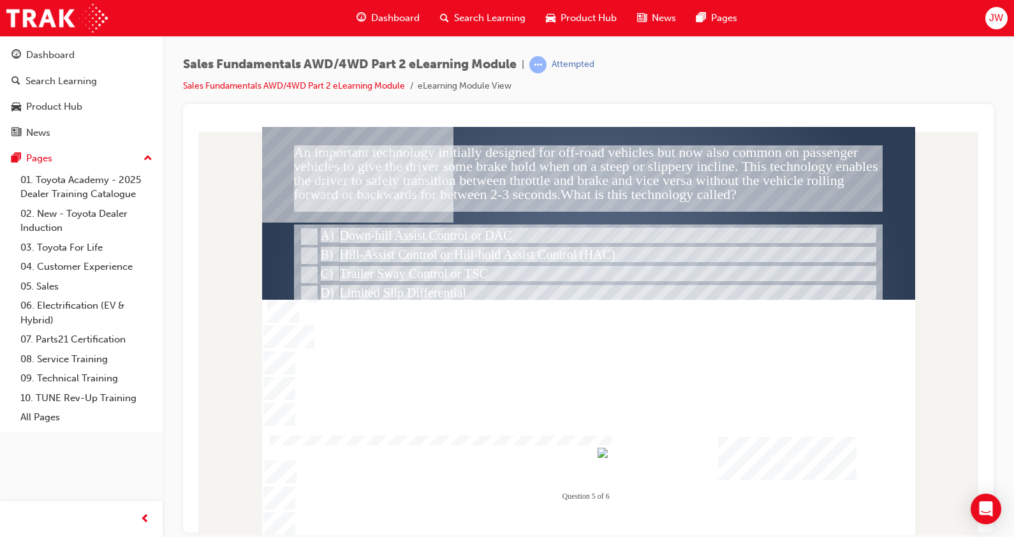
click at [773, 448] on div "Submit" at bounding box center [787, 457] width 139 height 43
click at [636, 404] on div at bounding box center [588, 340] width 653 height 429
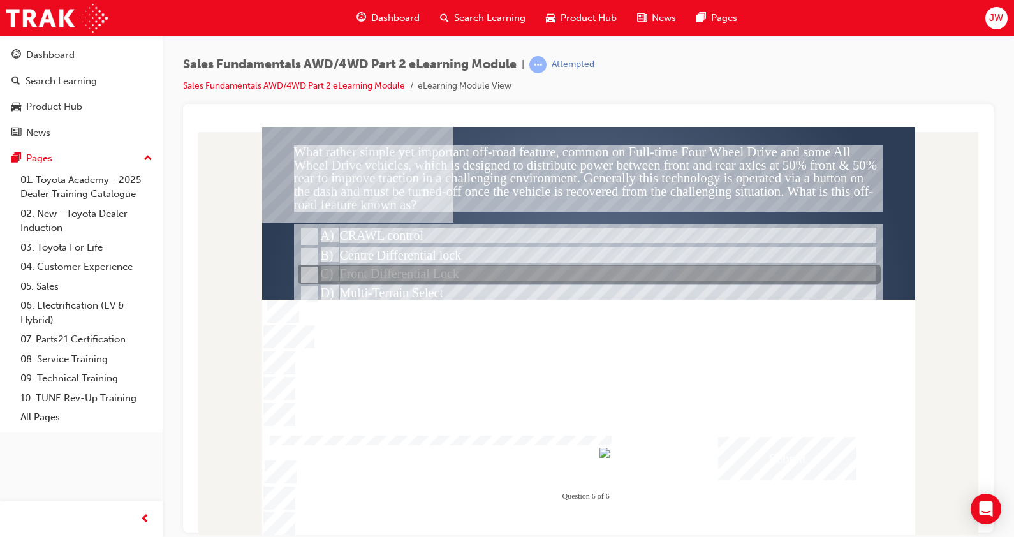
click at [398, 278] on div at bounding box center [589, 274] width 583 height 19
radio input "true"
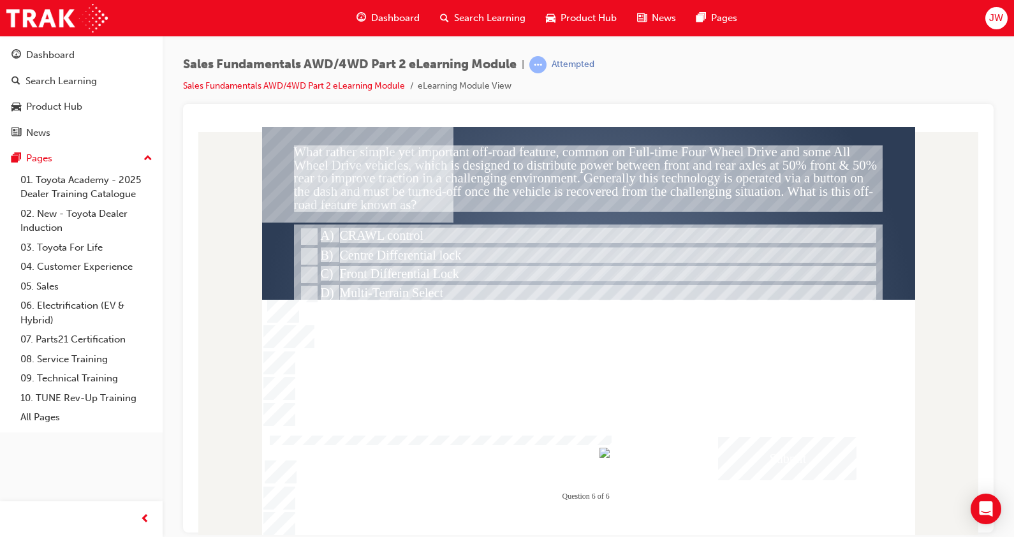
click at [755, 447] on div "Submit" at bounding box center [787, 457] width 139 height 43
click at [627, 409] on div at bounding box center [588, 340] width 653 height 429
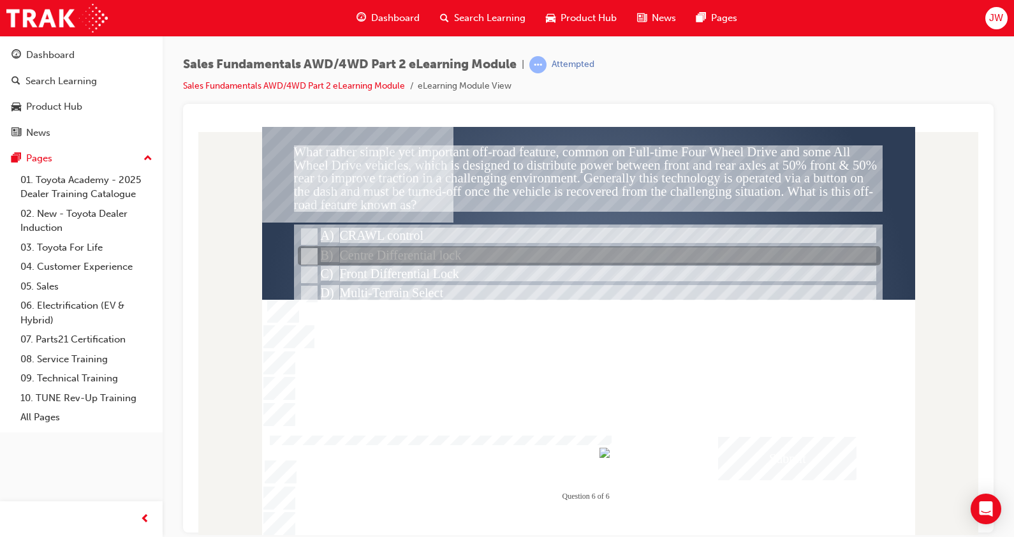
click at [448, 264] on div at bounding box center [589, 256] width 583 height 19
radio input "true"
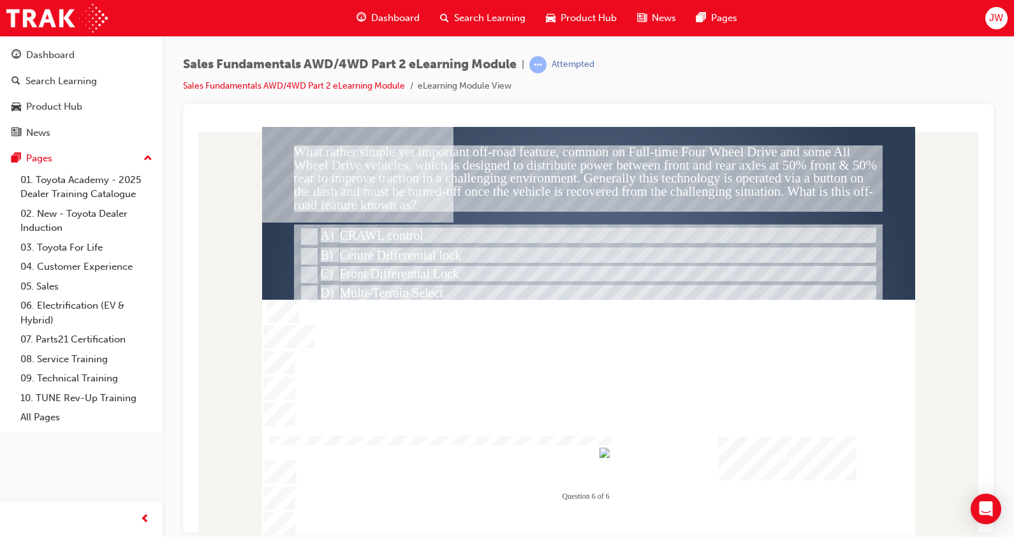
click at [772, 452] on div "Submit" at bounding box center [787, 457] width 139 height 43
click at [569, 388] on div at bounding box center [588, 340] width 653 height 429
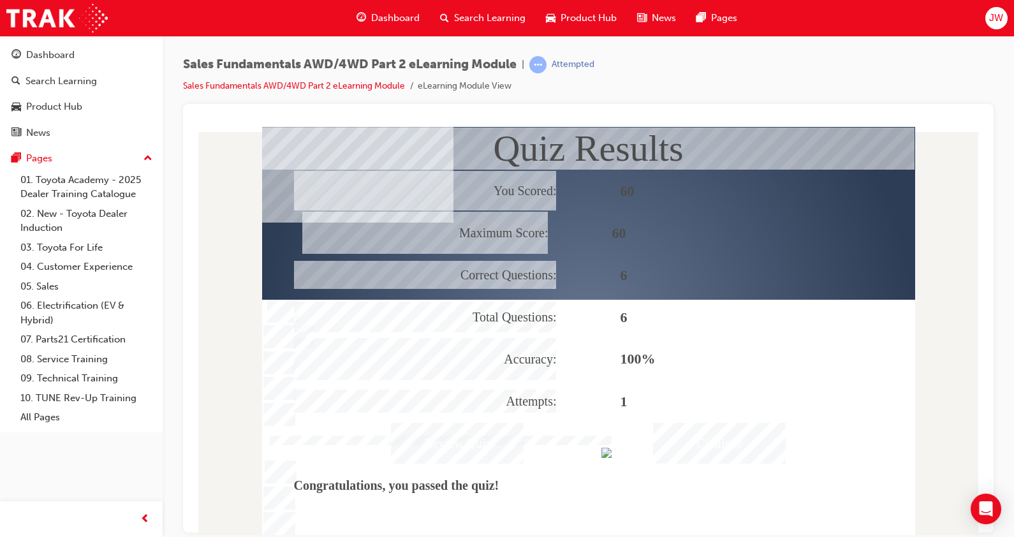
click at [683, 442] on div "Continue" at bounding box center [720, 442] width 133 height 41
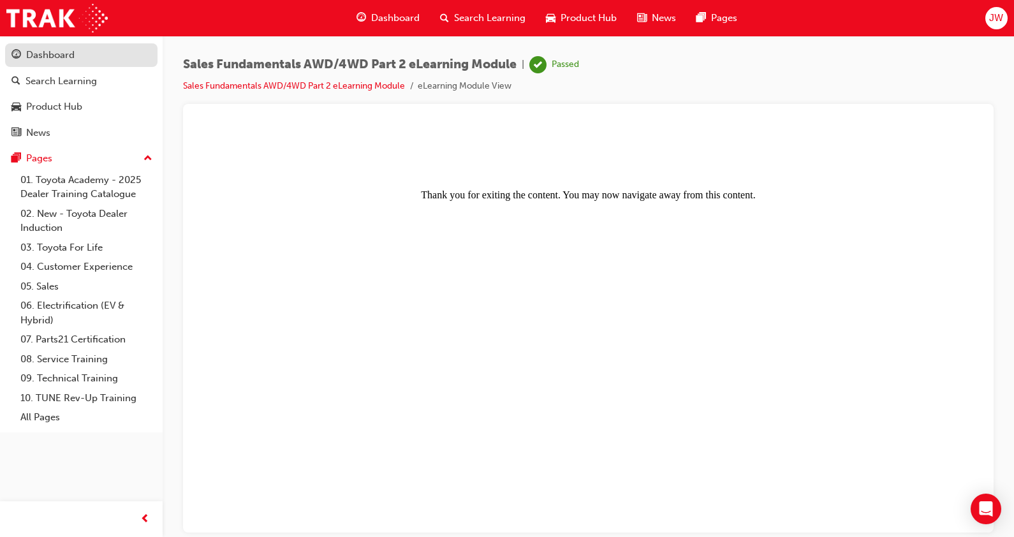
click at [112, 61] on div "Dashboard" at bounding box center [81, 55] width 140 height 16
